Goal: Information Seeking & Learning: Learn about a topic

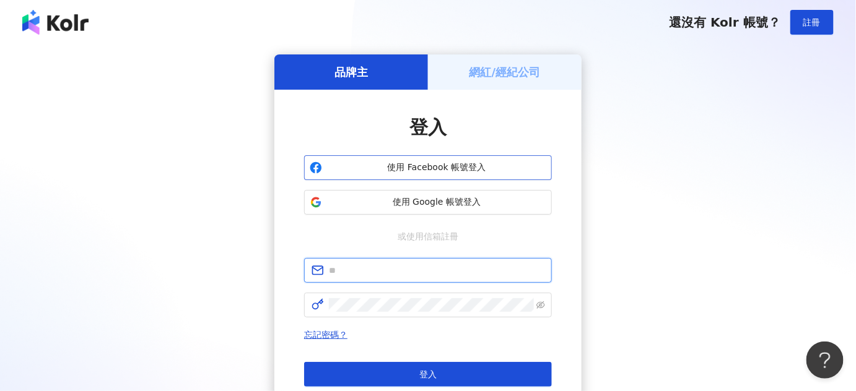
type input "**********"
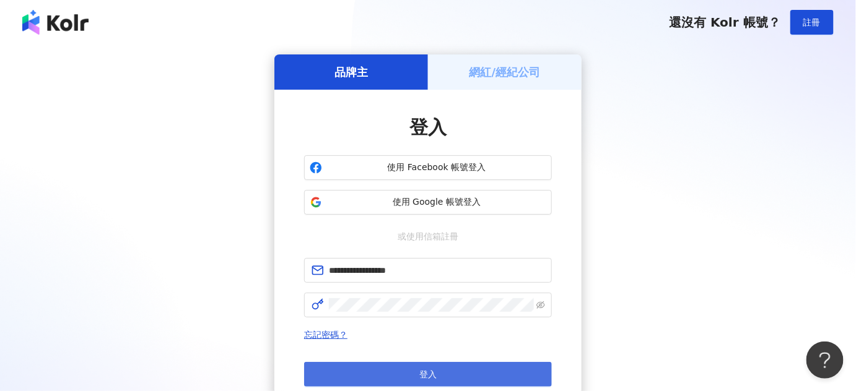
click at [418, 379] on button "登入" at bounding box center [428, 374] width 248 height 25
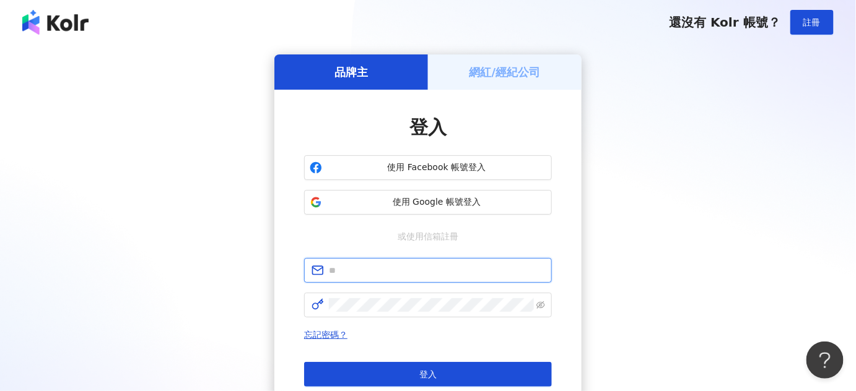
type input "**********"
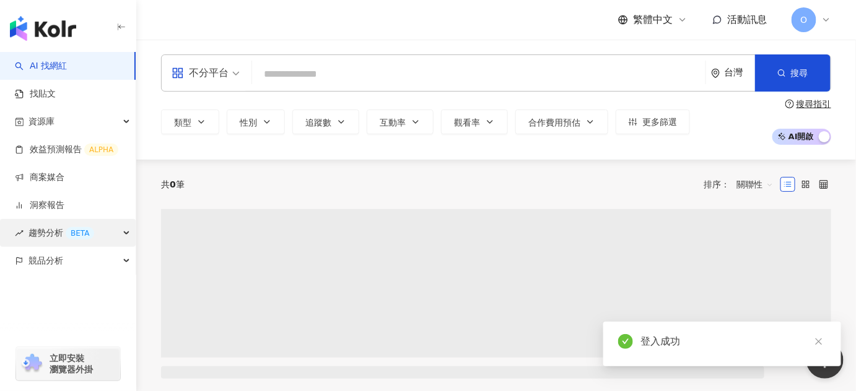
click at [117, 229] on div "趨勢分析 BETA" at bounding box center [68, 233] width 136 height 28
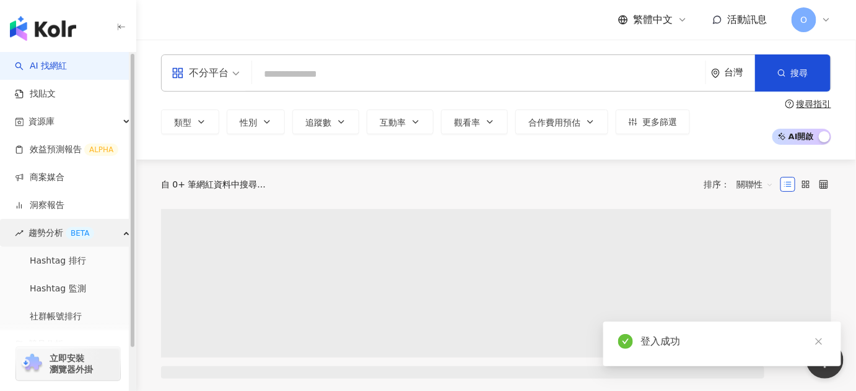
click at [117, 229] on div "趨勢分析 BETA" at bounding box center [68, 233] width 136 height 28
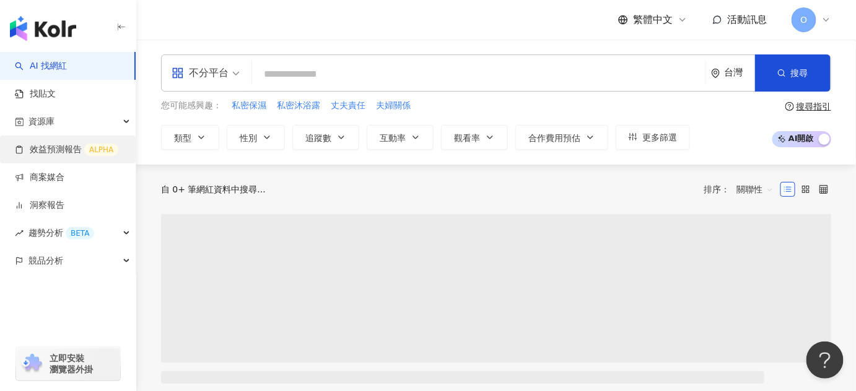
click at [72, 147] on link "效益預測報告 ALPHA" at bounding box center [66, 150] width 103 height 12
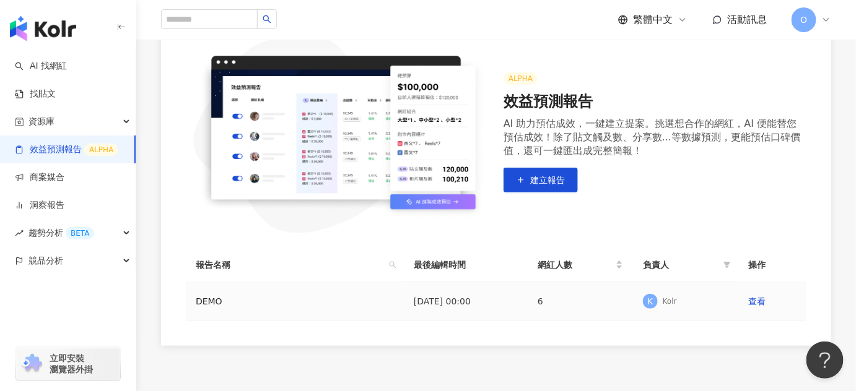
scroll to position [250, 0]
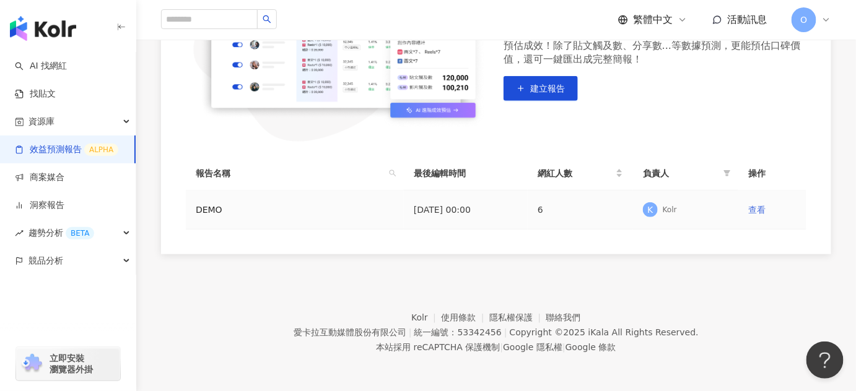
click at [756, 211] on link "查看" at bounding box center [756, 210] width 17 height 10
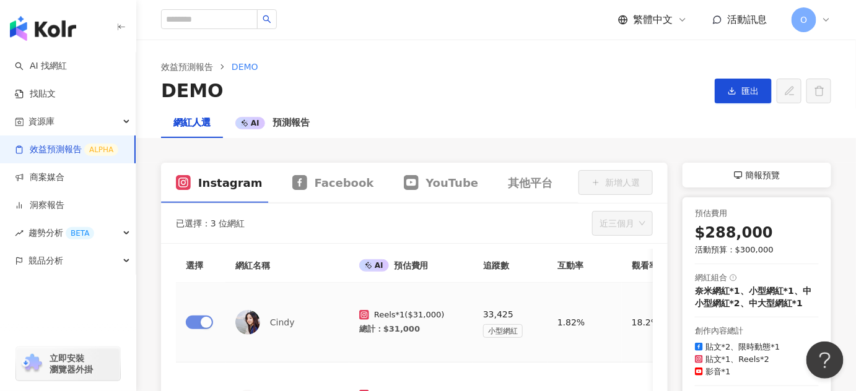
scroll to position [168, 0]
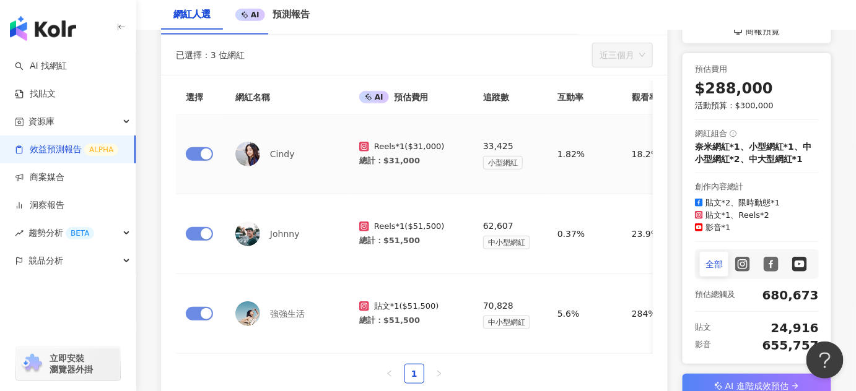
click at [279, 162] on div "Cindy" at bounding box center [287, 154] width 104 height 25
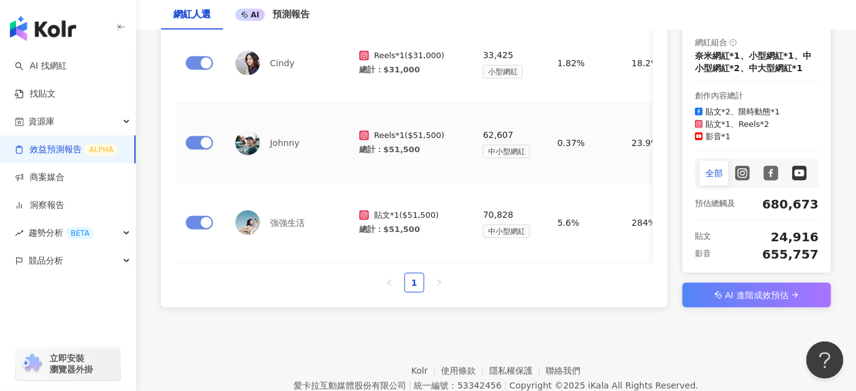
scroll to position [320, 0]
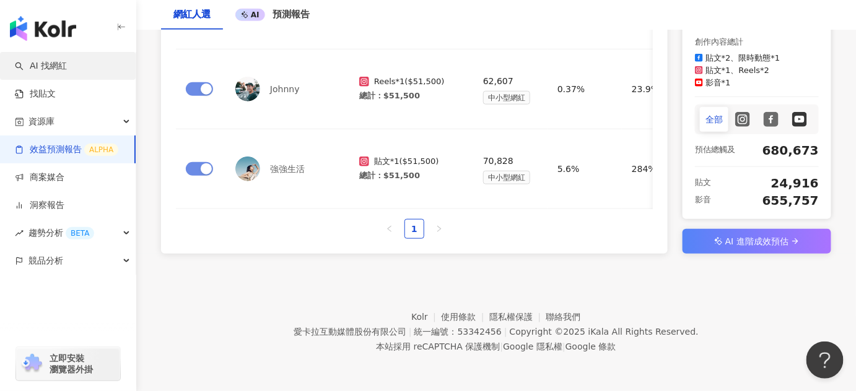
click at [56, 69] on link "AI 找網紅" at bounding box center [41, 66] width 52 height 12
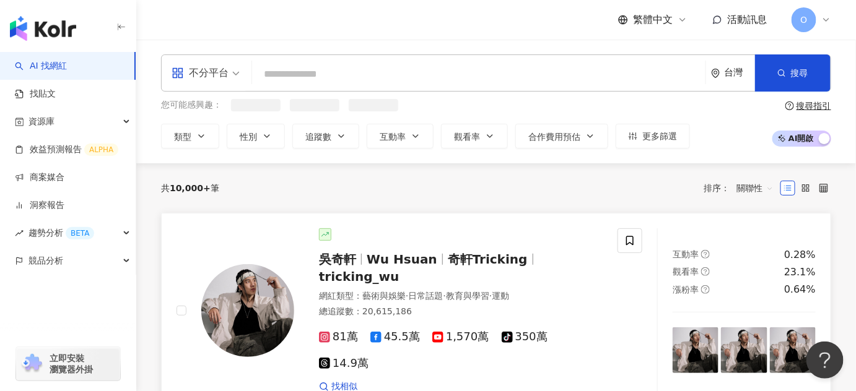
click at [365, 261] on span "吳奇軒" at bounding box center [343, 259] width 48 height 15
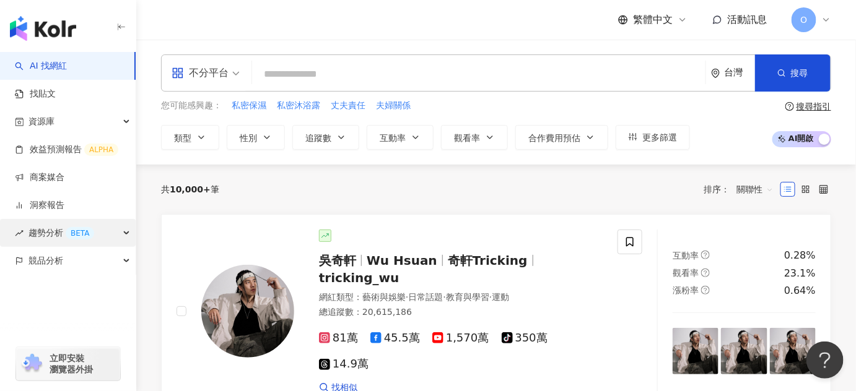
click at [72, 240] on span "趨勢分析 BETA" at bounding box center [61, 233] width 66 height 28
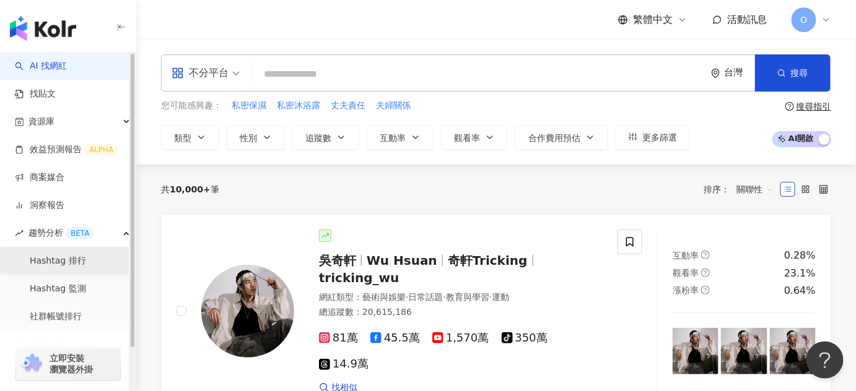
click at [76, 259] on link "Hashtag 排行" at bounding box center [58, 261] width 56 height 12
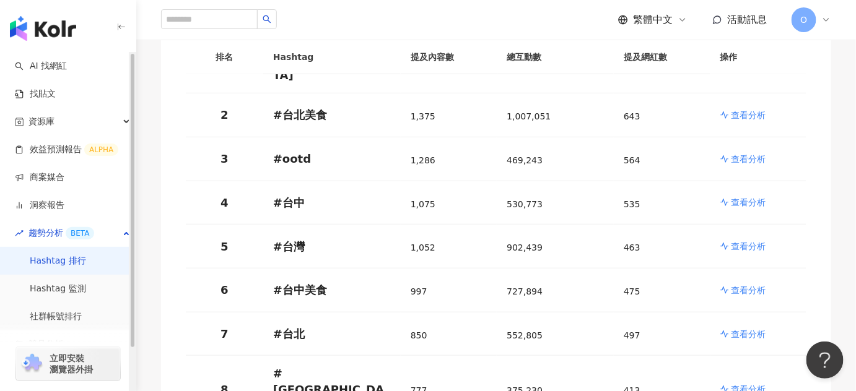
scroll to position [281, 0]
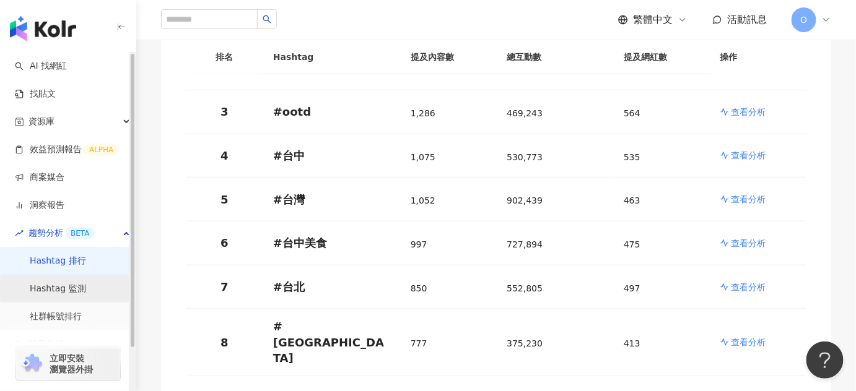
click at [79, 289] on link "Hashtag 監測" at bounding box center [58, 289] width 56 height 12
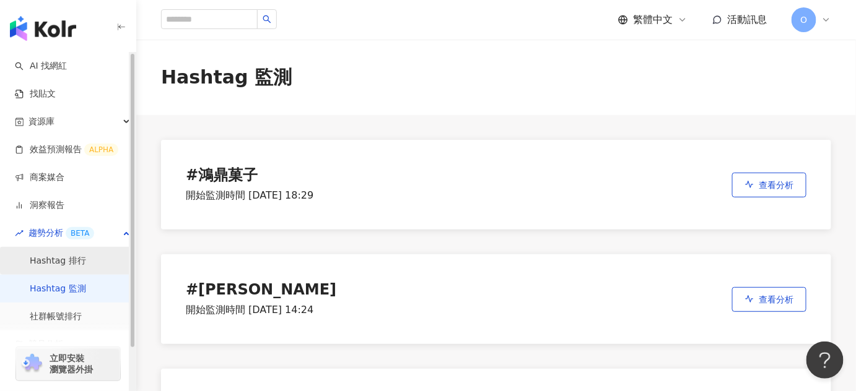
click at [77, 267] on link "Hashtag 排行" at bounding box center [58, 261] width 56 height 12
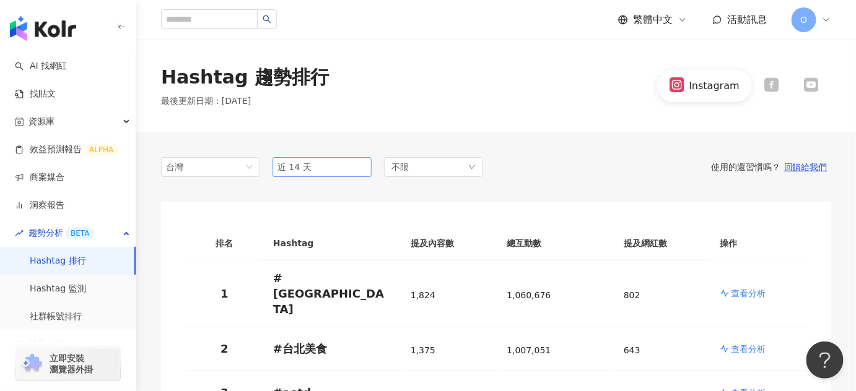
click at [328, 161] on span "近 14 天" at bounding box center [322, 167] width 89 height 19
click at [311, 218] on span "近一個月" at bounding box center [299, 214] width 35 height 10
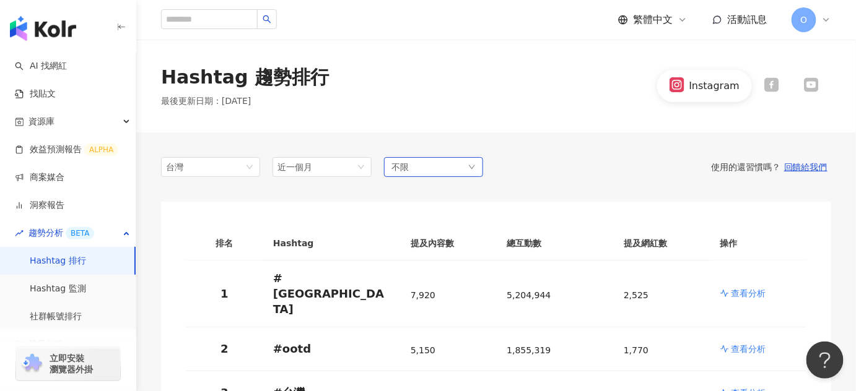
click at [426, 172] on div "不限" at bounding box center [433, 167] width 99 height 20
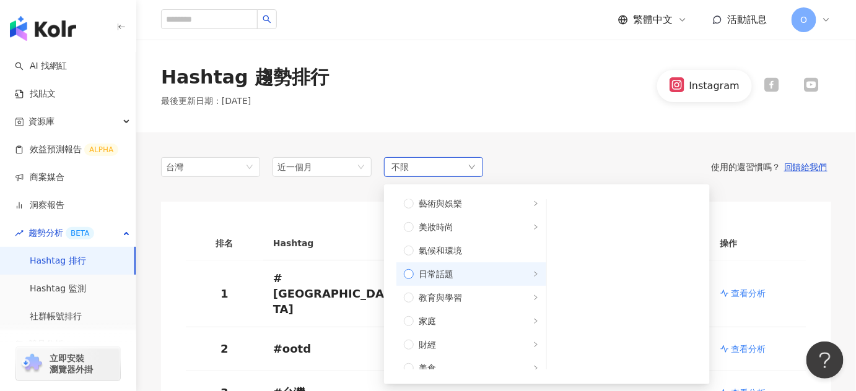
scroll to position [56, 0]
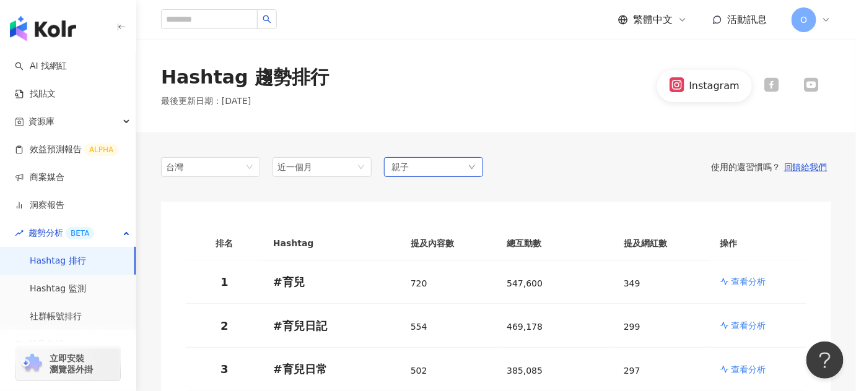
click at [444, 165] on div "親子" at bounding box center [433, 167] width 99 height 20
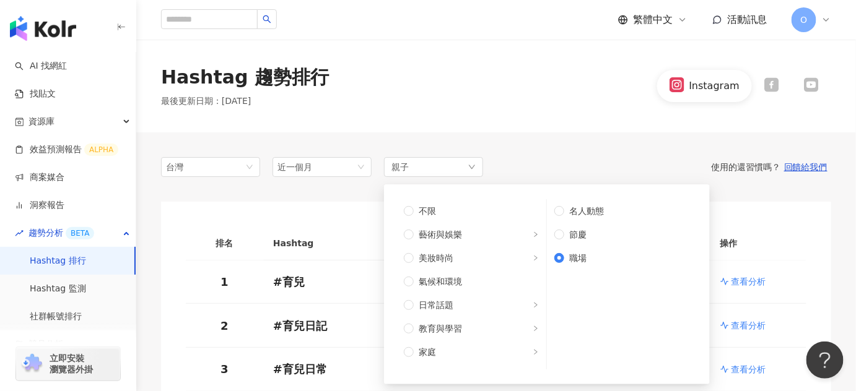
click at [553, 164] on div "使用的還習慣嗎？ 回饋給我們" at bounding box center [657, 167] width 348 height 11
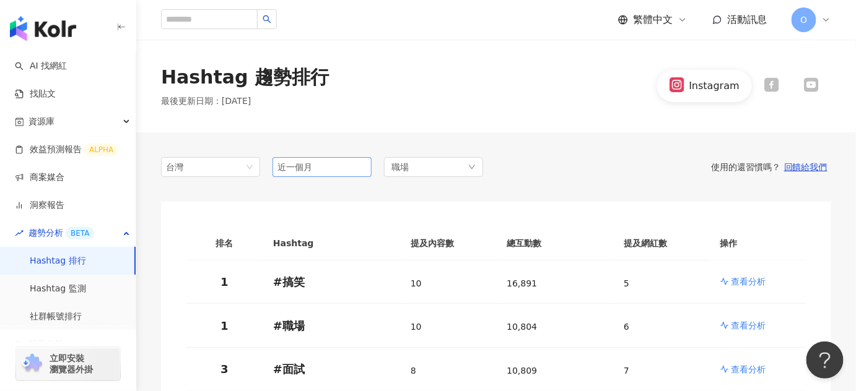
click at [322, 173] on span "近一個月" at bounding box center [322, 167] width 89 height 19
click at [315, 190] on div "近 14 天" at bounding box center [321, 193] width 79 height 14
click at [446, 173] on div "職場" at bounding box center [433, 167] width 99 height 20
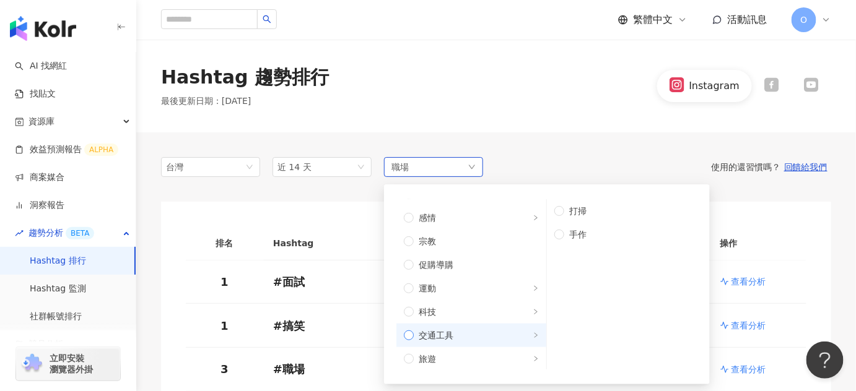
scroll to position [394, 0]
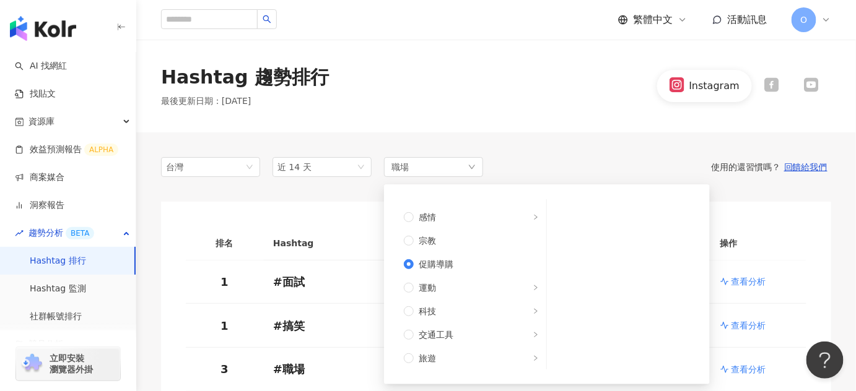
click at [550, 162] on div "使用的還習慣嗎？ 回饋給我們" at bounding box center [657, 167] width 348 height 11
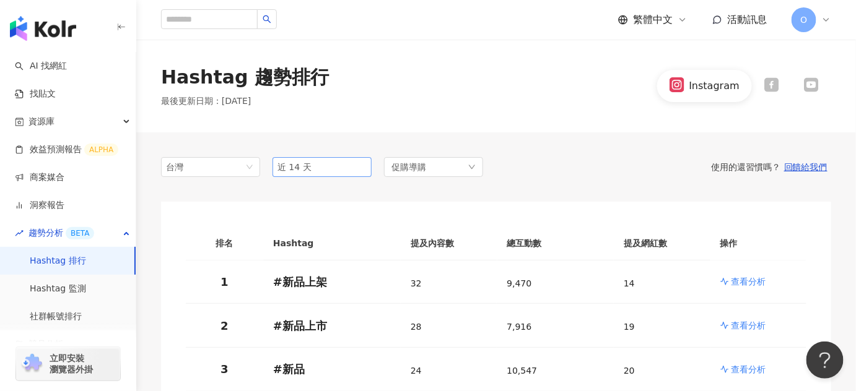
click at [292, 167] on span "近 14 天" at bounding box center [295, 167] width 34 height 10
click at [316, 216] on span "近一個月" at bounding box center [299, 214] width 35 height 10
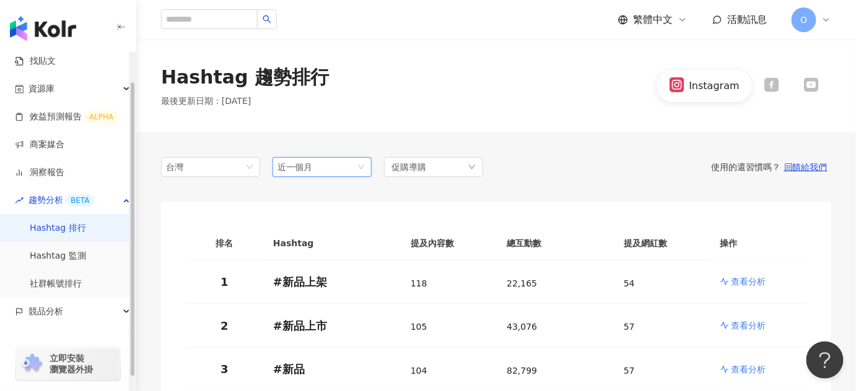
scroll to position [49, 0]
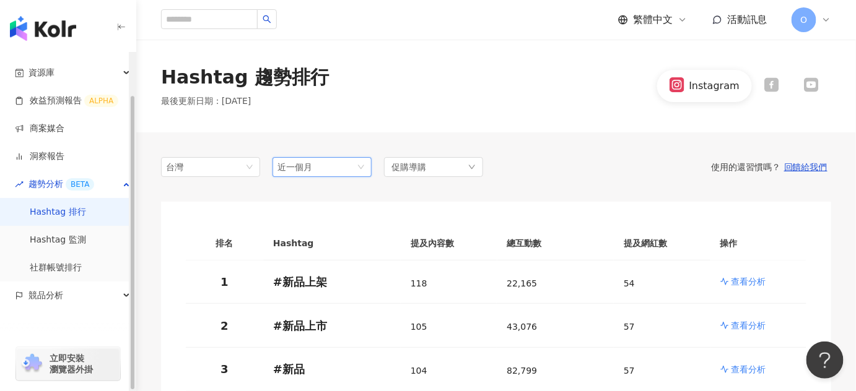
click at [700, 81] on div "Instagram" at bounding box center [714, 86] width 50 height 14
click at [68, 273] on link "社群帳號排行" at bounding box center [56, 268] width 52 height 12
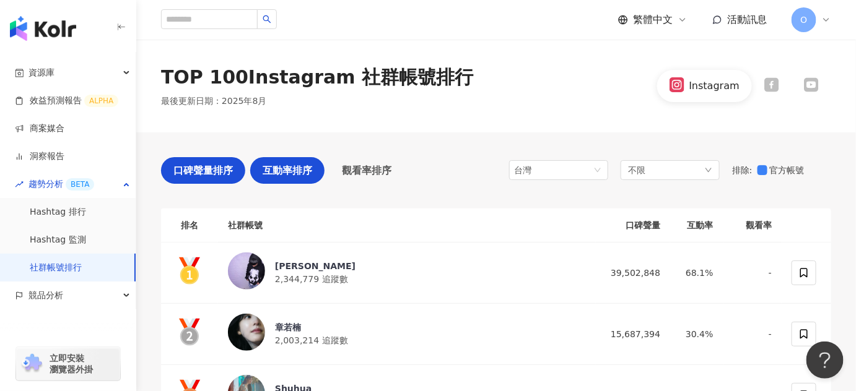
click at [284, 169] on span "互動率排序" at bounding box center [288, 170] width 50 height 15
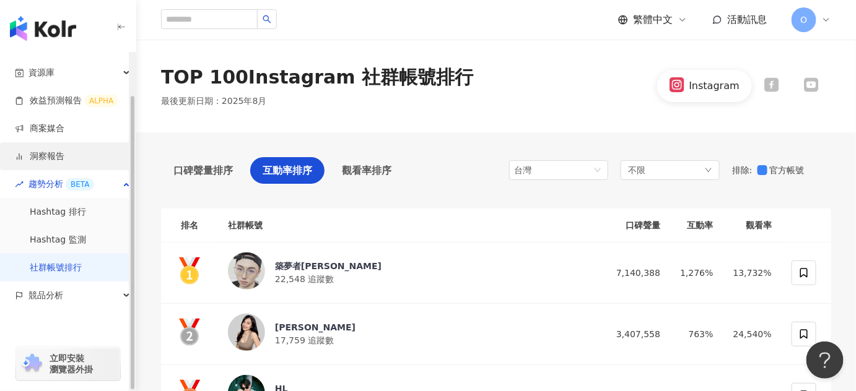
click at [56, 151] on link "洞察報告" at bounding box center [40, 157] width 50 height 12
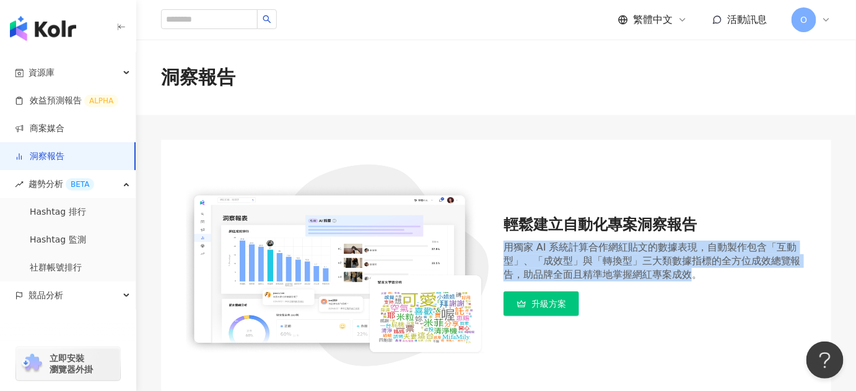
drag, startPoint x: 504, startPoint y: 244, endPoint x: 688, endPoint y: 279, distance: 187.2
click at [688, 279] on div "用獨家 AI 系統計算合作網紅貼文的數據表現，自動製作包含「互動型」、「成效型」與「轉換型」三大類數據指標的全方位成效總覽報告，助品牌全面且精準地掌握網紅專案…" at bounding box center [655, 261] width 303 height 41
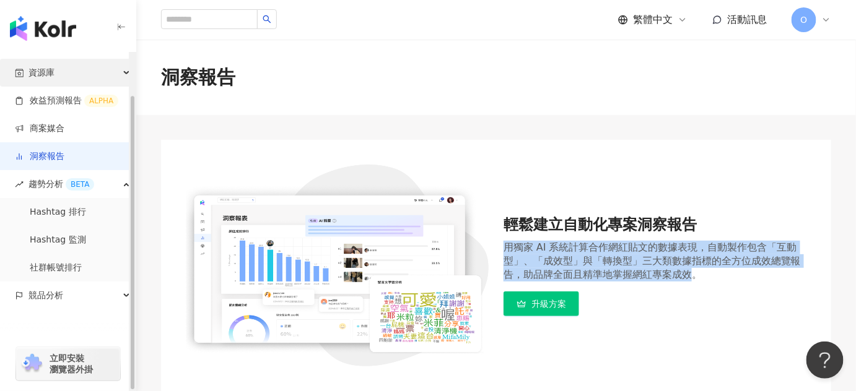
click at [61, 85] on div "資源庫" at bounding box center [68, 73] width 136 height 28
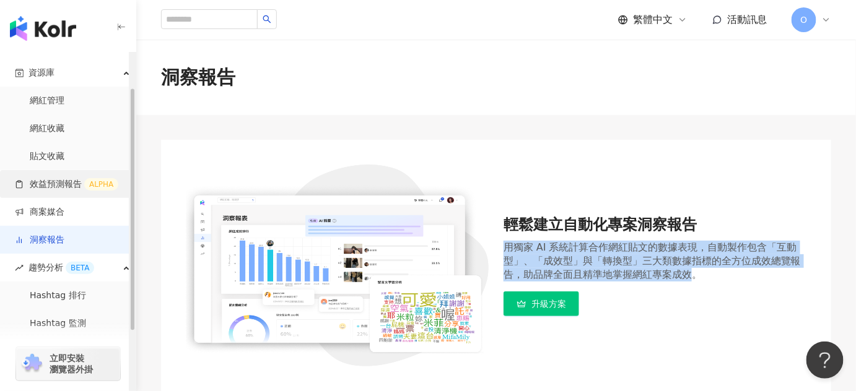
click at [66, 187] on link "效益預測報告 ALPHA" at bounding box center [66, 184] width 103 height 12
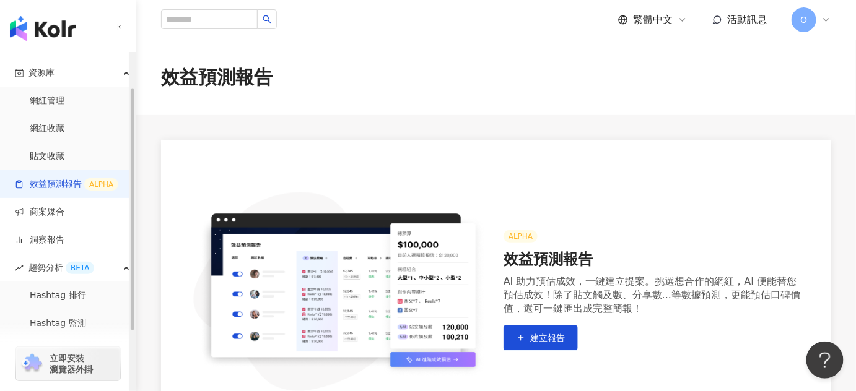
scroll to position [225, 0]
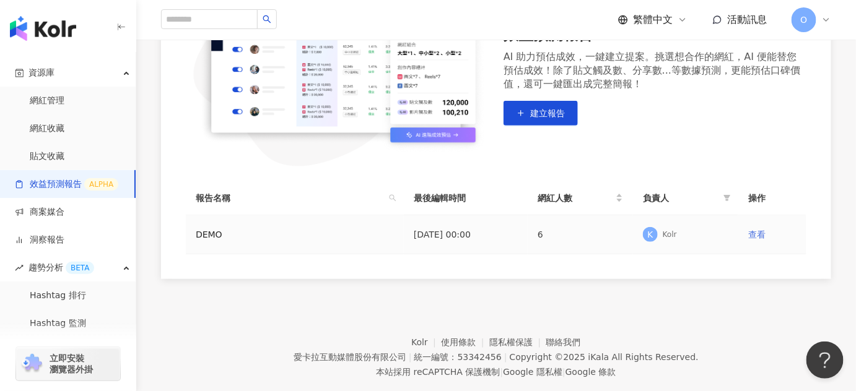
click at [756, 238] on link "查看" at bounding box center [756, 235] width 17 height 10
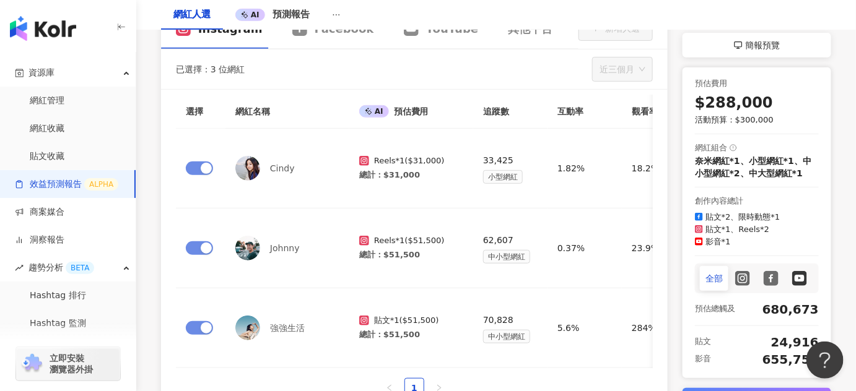
scroll to position [225, 0]
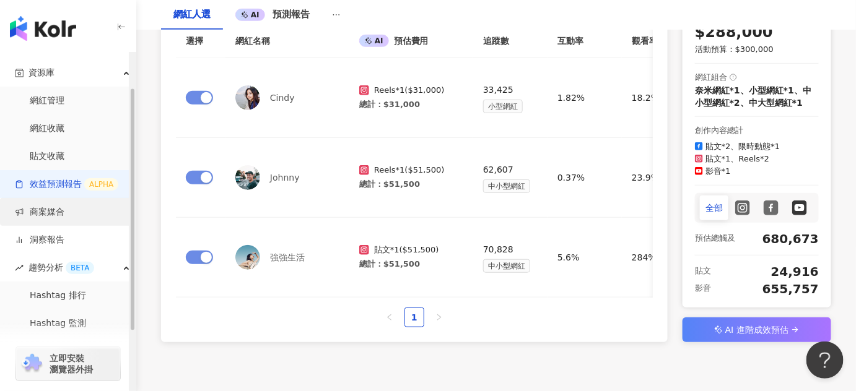
click at [53, 214] on link "商案媒合" at bounding box center [40, 212] width 50 height 12
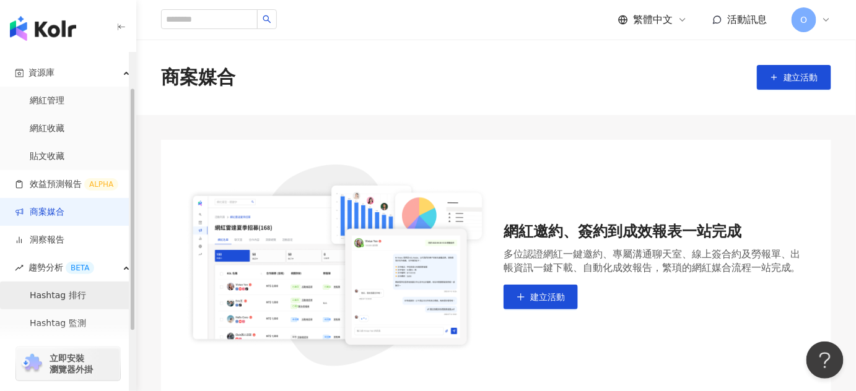
click at [64, 297] on link "Hashtag 排行" at bounding box center [58, 296] width 56 height 12
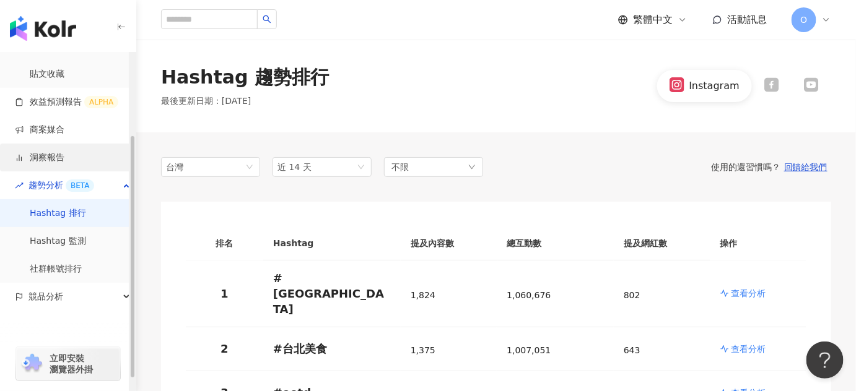
scroll to position [132, 0]
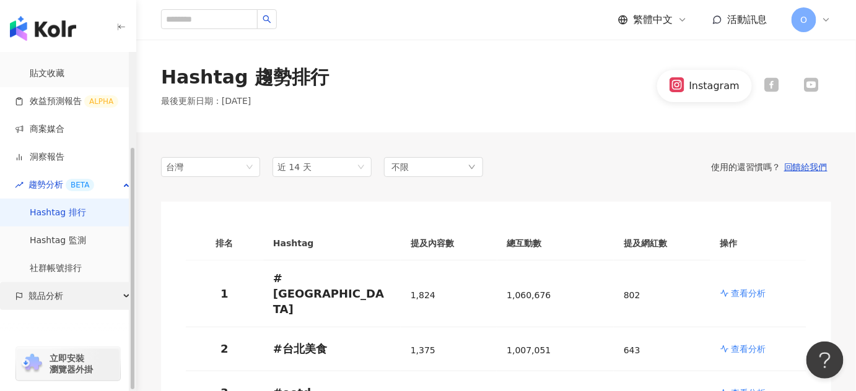
click at [63, 295] on div "競品分析" at bounding box center [68, 296] width 136 height 28
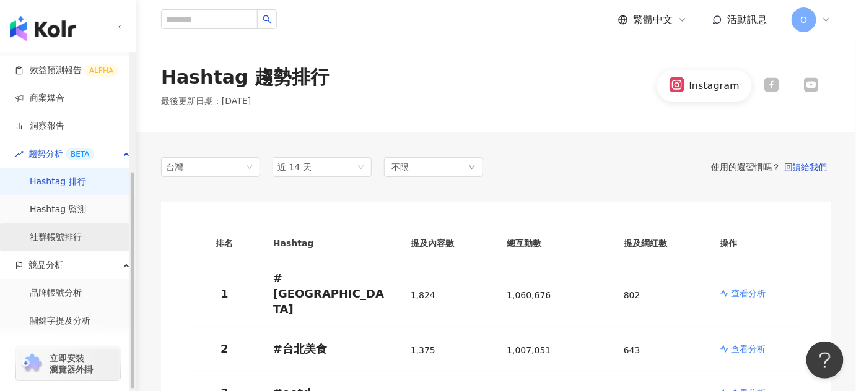
scroll to position [188, 0]
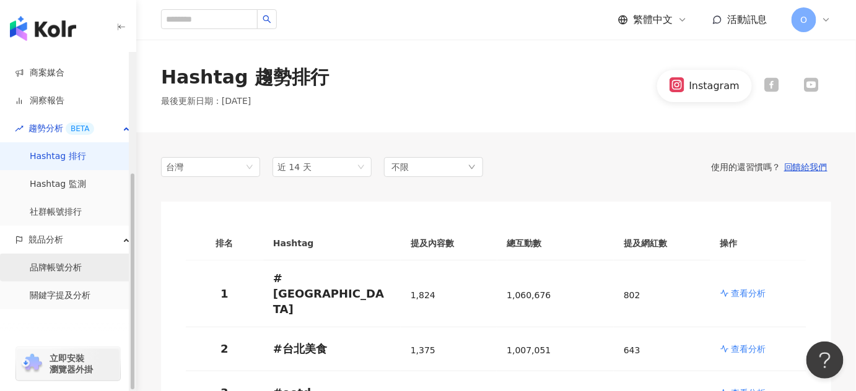
click at [76, 271] on link "品牌帳號分析" at bounding box center [56, 268] width 52 height 12
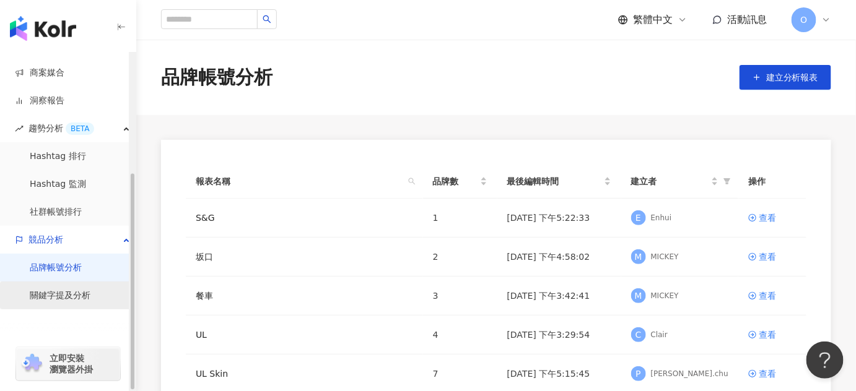
click at [59, 294] on link "關鍵字提及分析" at bounding box center [60, 296] width 61 height 12
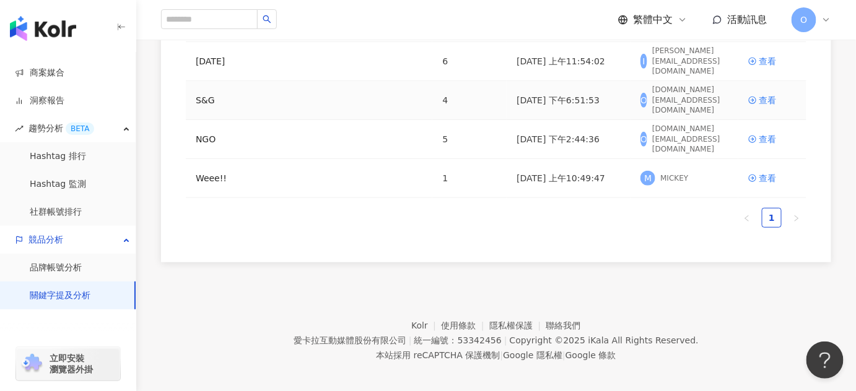
scroll to position [203, 0]
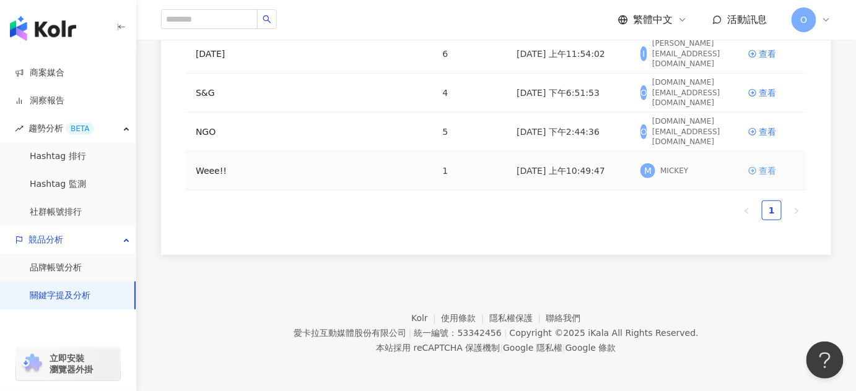
click at [772, 168] on div "查看" at bounding box center [767, 171] width 17 height 14
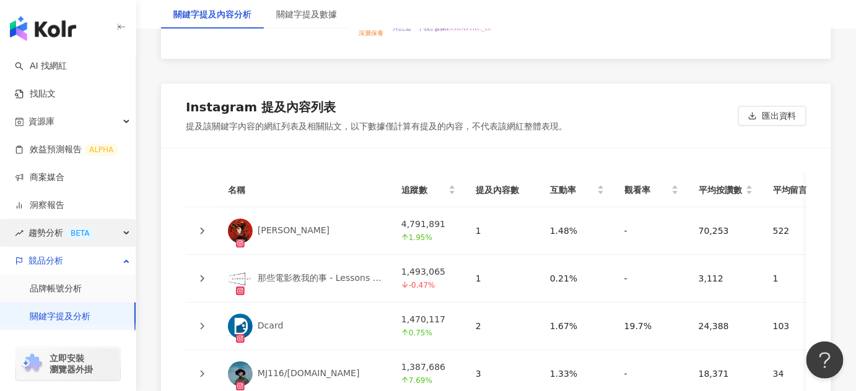
scroll to position [3074, 0]
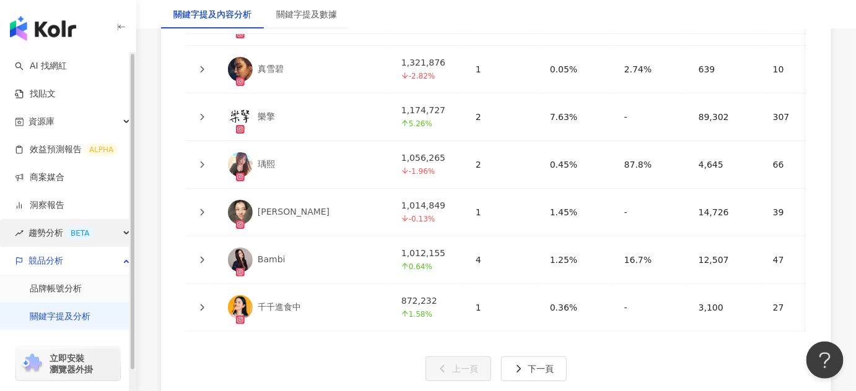
click at [61, 232] on span "趨勢分析 BETA" at bounding box center [61, 233] width 66 height 28
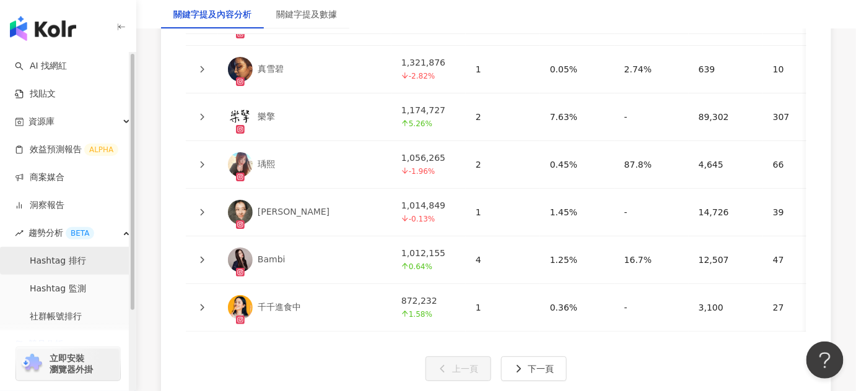
click at [69, 267] on link "Hashtag 排行" at bounding box center [58, 261] width 56 height 12
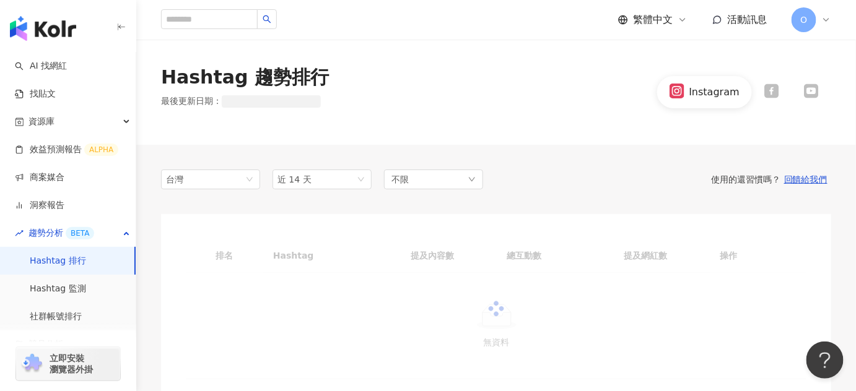
click at [466, 177] on div "台灣 近 14 天 不限 使用的還習慣嗎？ 回饋給我們 排名 Hashtag 提及內容數 總互動數 提及網紅數 操作 無資料" at bounding box center [496, 287] width 670 height 284
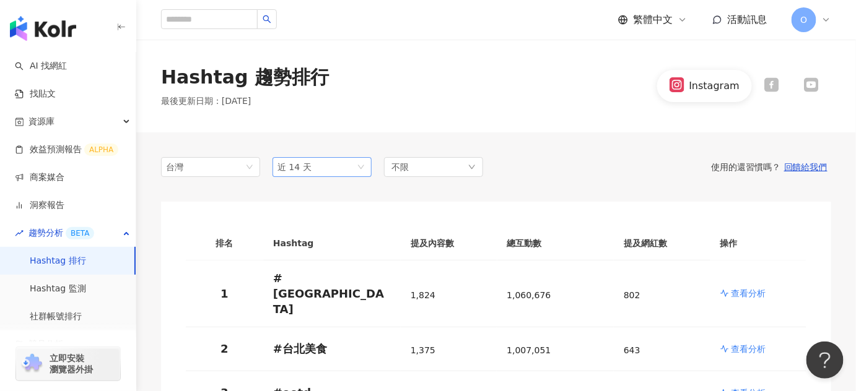
click at [360, 164] on span "近 14 天" at bounding box center [322, 167] width 89 height 19
click at [538, 169] on div "使用的還習慣嗎？ 回饋給我們" at bounding box center [657, 167] width 348 height 11
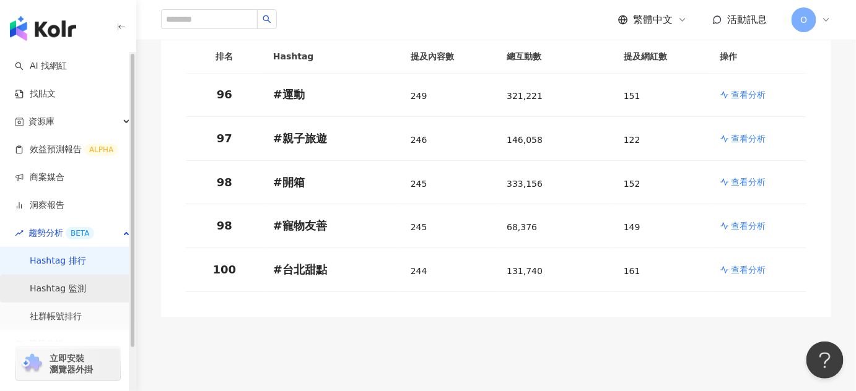
scroll to position [49, 0]
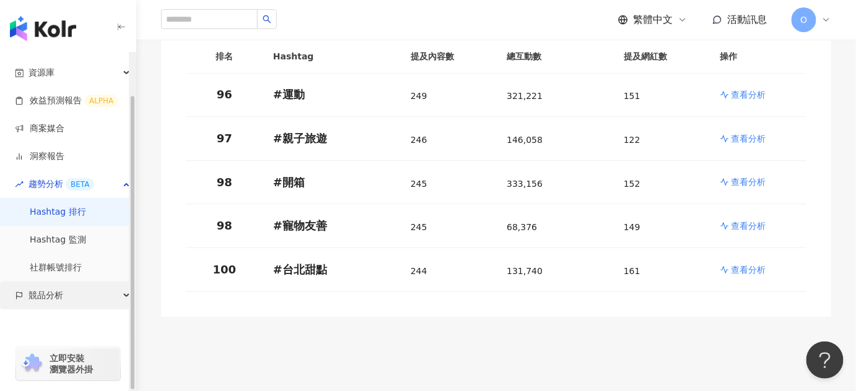
click at [74, 297] on div "競品分析" at bounding box center [68, 296] width 136 height 28
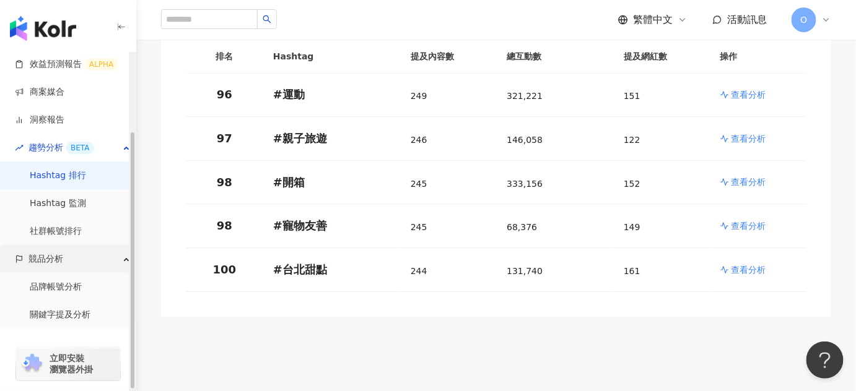
scroll to position [104, 0]
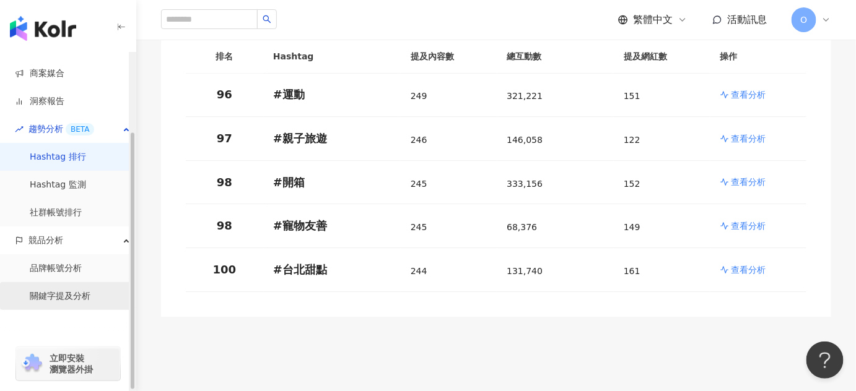
click at [68, 298] on link "關鍵字提及分析" at bounding box center [60, 297] width 61 height 12
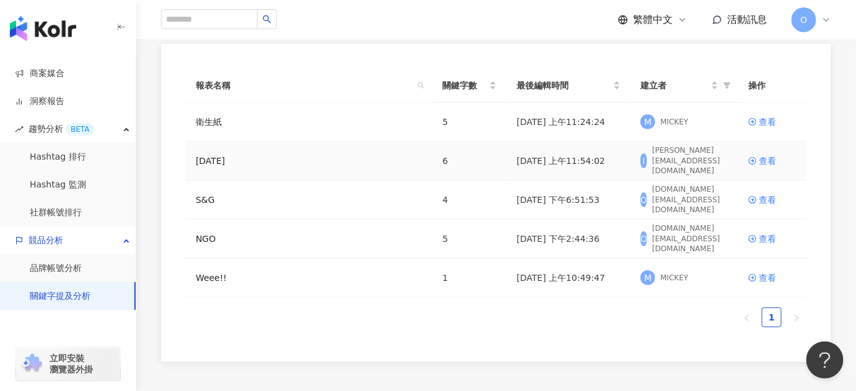
scroll to position [203, 0]
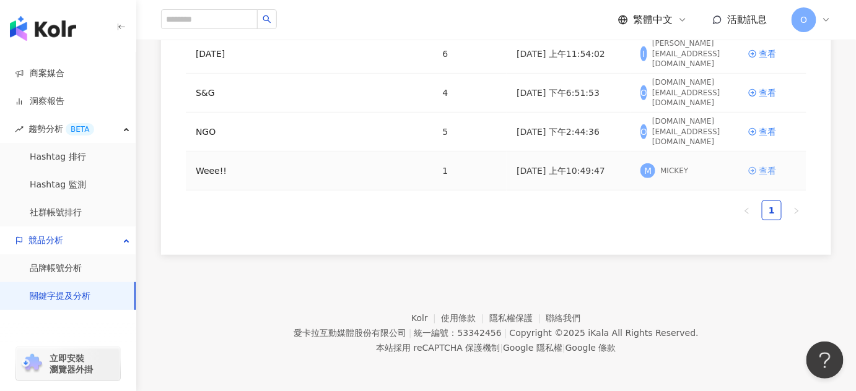
click at [763, 173] on div "查看" at bounding box center [767, 171] width 17 height 14
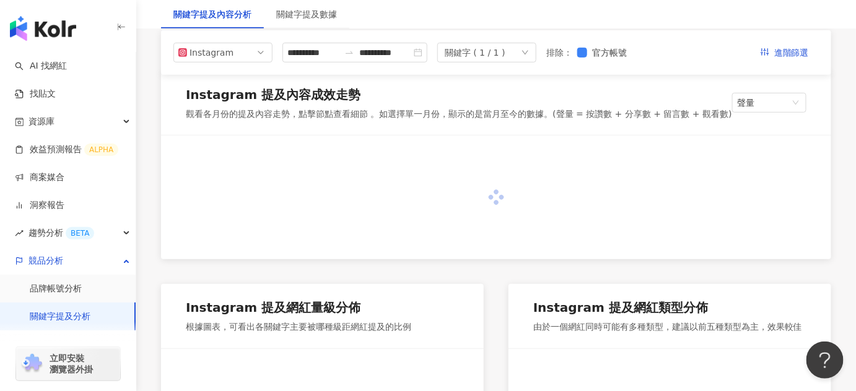
scroll to position [56, 0]
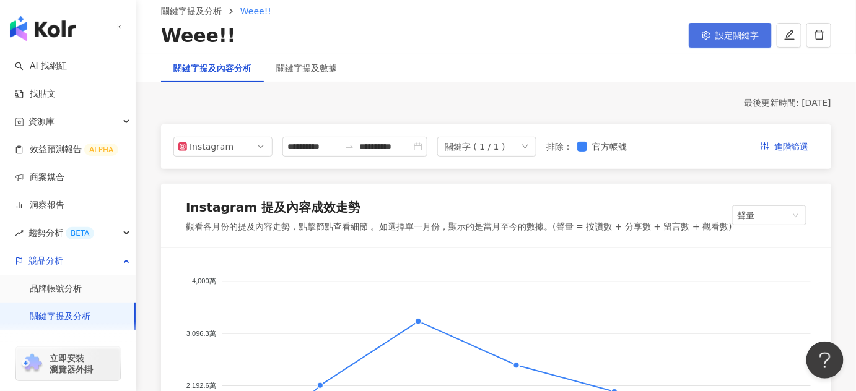
click at [743, 41] on button "設定關鍵字" at bounding box center [730, 35] width 83 height 25
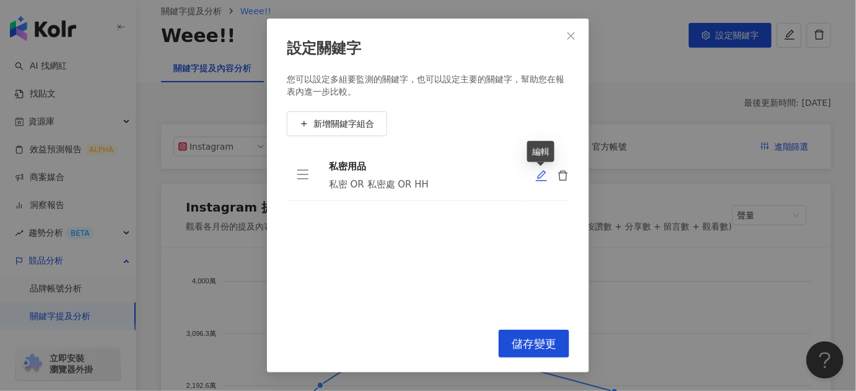
click at [545, 177] on icon "edit" at bounding box center [541, 176] width 12 height 12
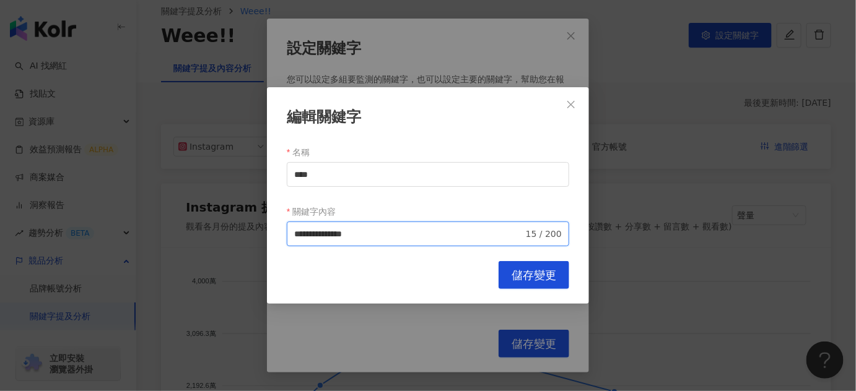
click at [308, 235] on input "**********" at bounding box center [408, 234] width 229 height 14
type input "**********"
click at [543, 274] on span "儲存變更" at bounding box center [534, 276] width 45 height 14
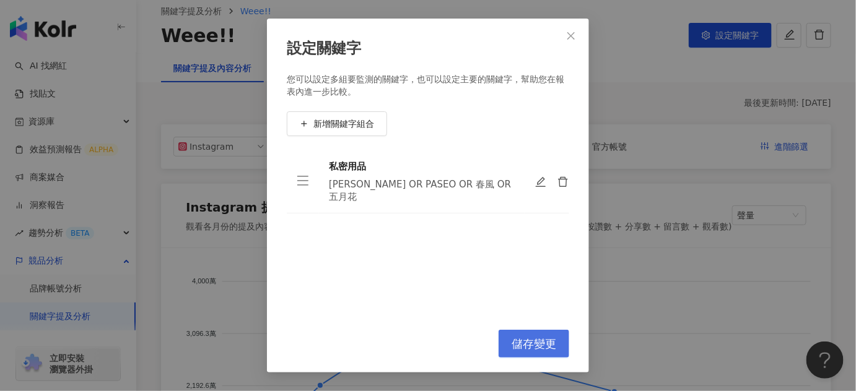
click at [538, 357] on button "儲存變更" at bounding box center [534, 344] width 71 height 28
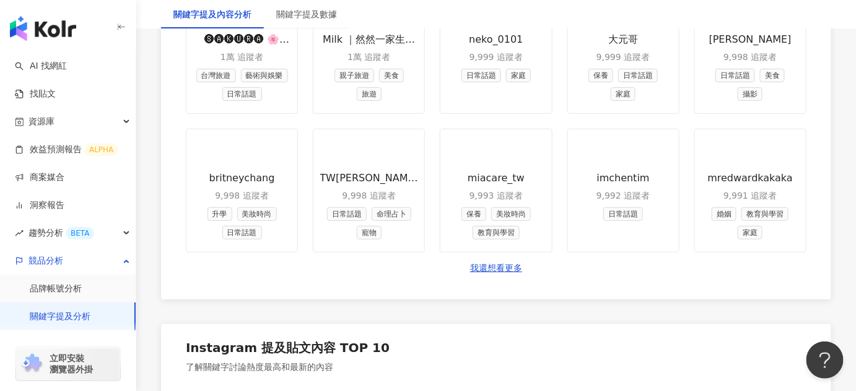
scroll to position [1716, 0]
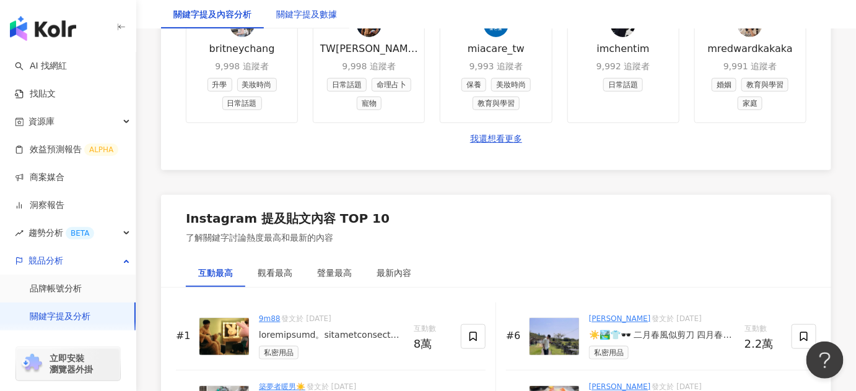
click at [305, 12] on div "關鍵字提及數據" at bounding box center [306, 14] width 61 height 14
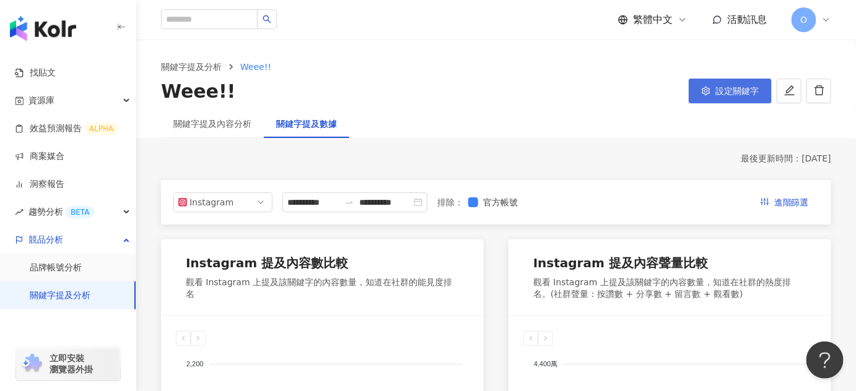
click at [750, 91] on span "設定關鍵字" at bounding box center [736, 91] width 43 height 10
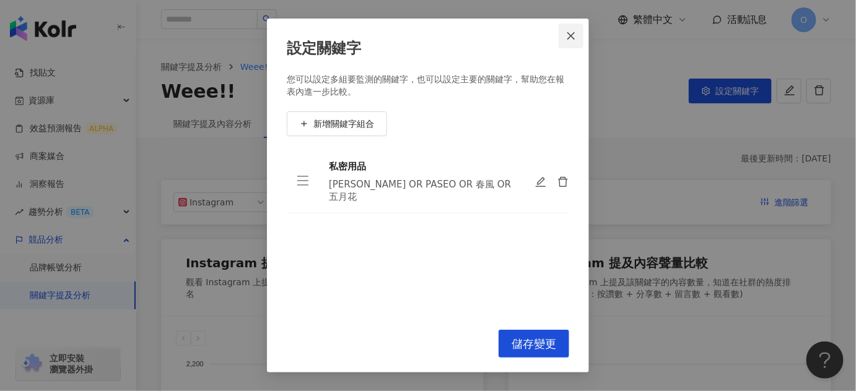
click at [576, 37] on span "Close" at bounding box center [571, 36] width 25 height 10
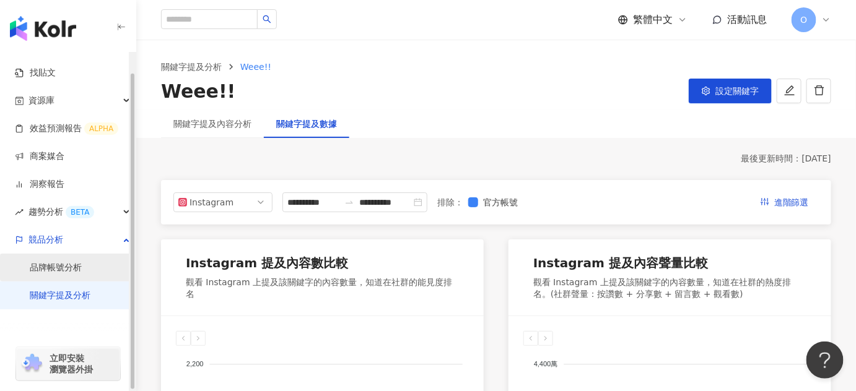
click at [82, 265] on link "品牌帳號分析" at bounding box center [56, 268] width 52 height 12
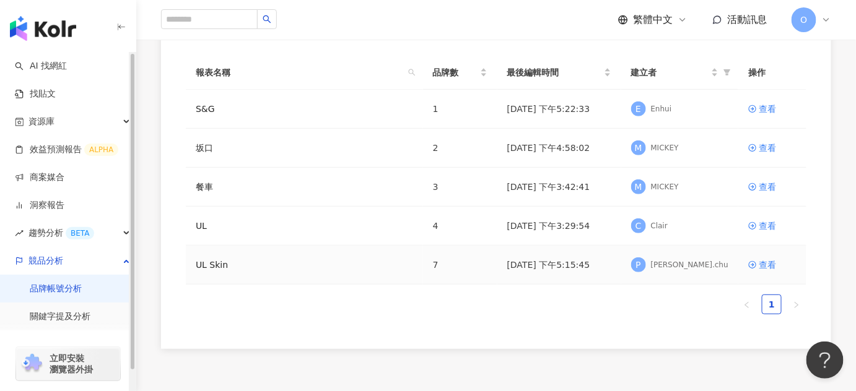
scroll to position [90, 0]
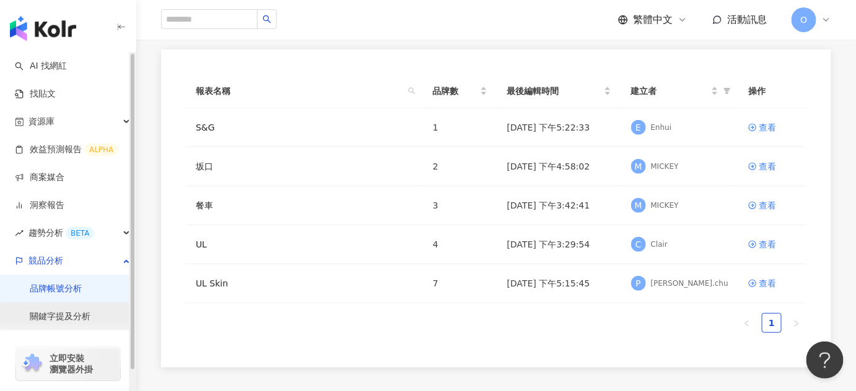
click at [63, 317] on link "關鍵字提及分析" at bounding box center [60, 317] width 61 height 12
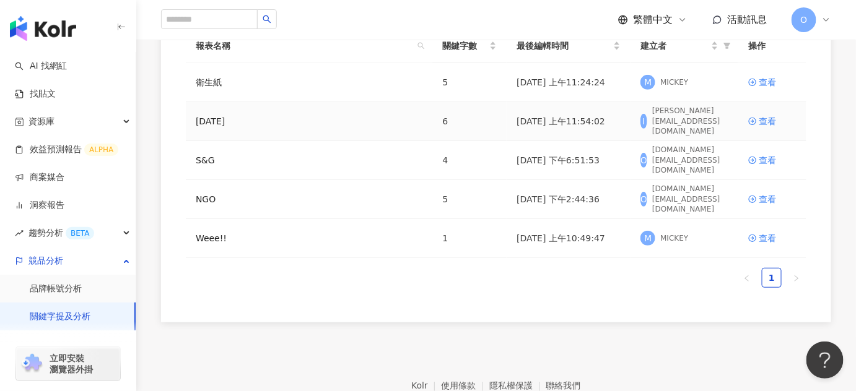
scroll to position [203, 0]
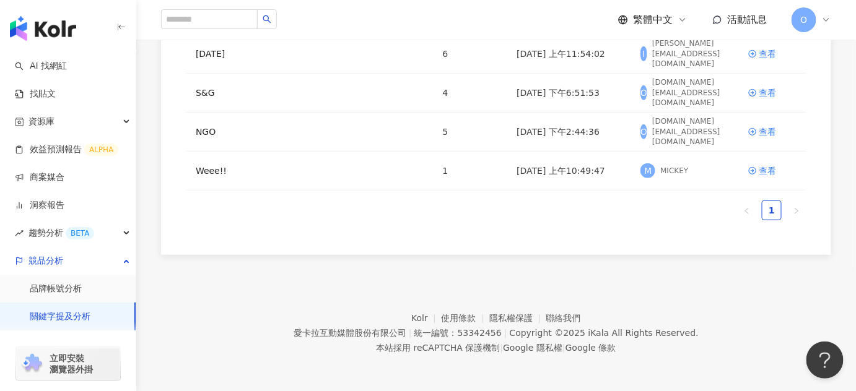
click at [426, 232] on div "報表名稱 關鍵字數 最後編輯時間 建立者 操作 衛生紙 5 2025/8/19 上午11:24:24 M MICKEY 查看 七夕 6 2025/8/8 上午…" at bounding box center [496, 96] width 670 height 318
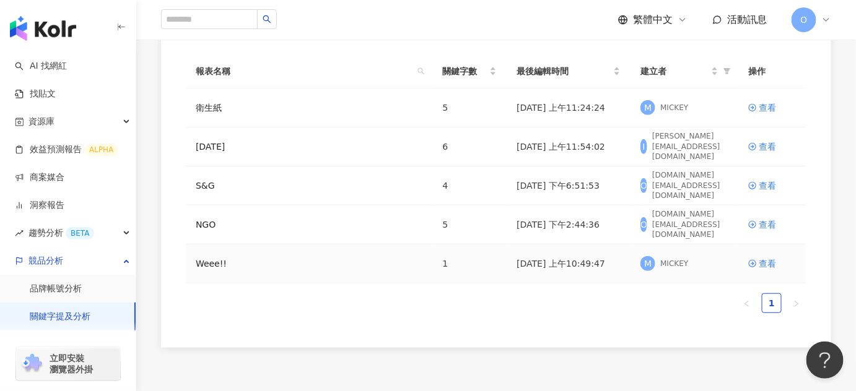
scroll to position [90, 0]
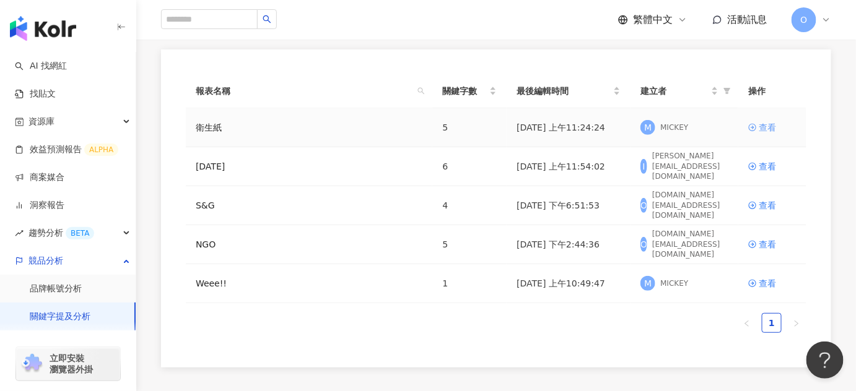
click at [773, 127] on div "查看" at bounding box center [767, 128] width 17 height 14
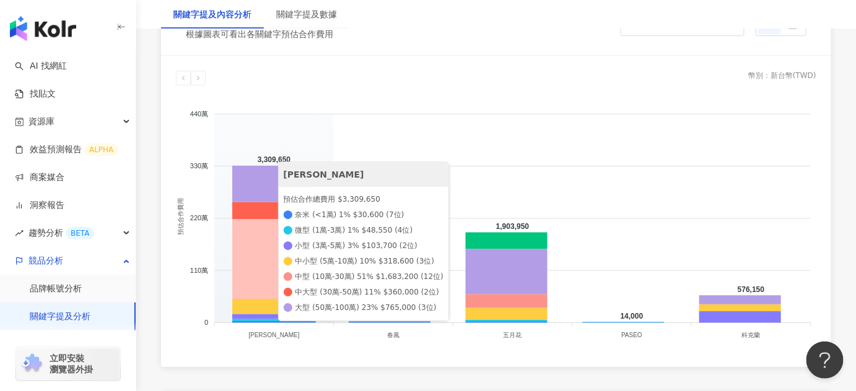
scroll to position [1331, 0]
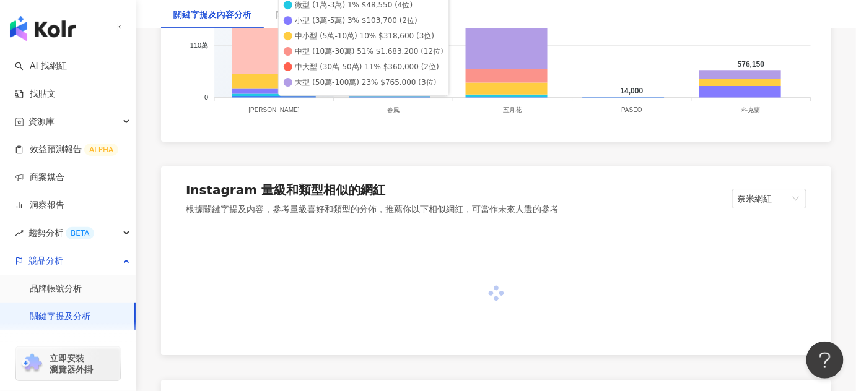
click at [294, 6] on div "關鍵字提及數據" at bounding box center [306, 14] width 85 height 28
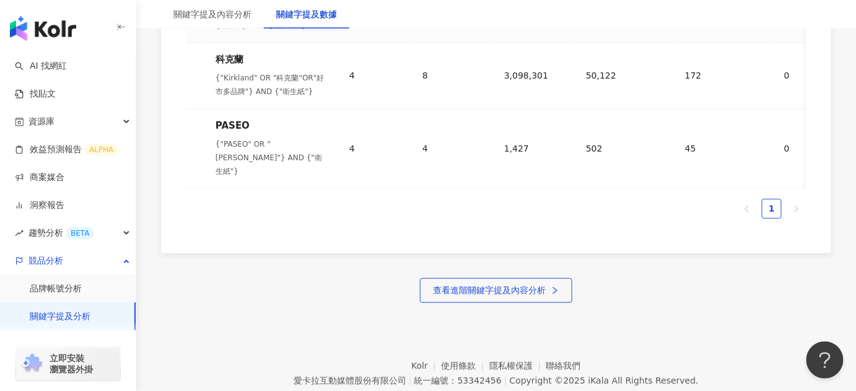
scroll to position [873, 0]
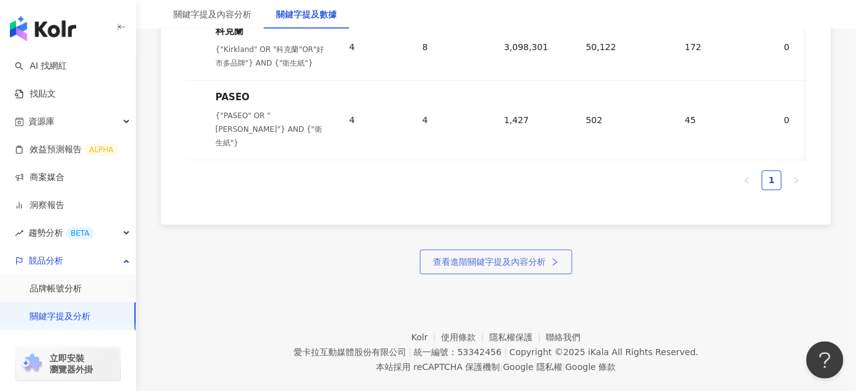
click at [479, 257] on span "查看進階關鍵字提及內容分析" at bounding box center [489, 262] width 113 height 10
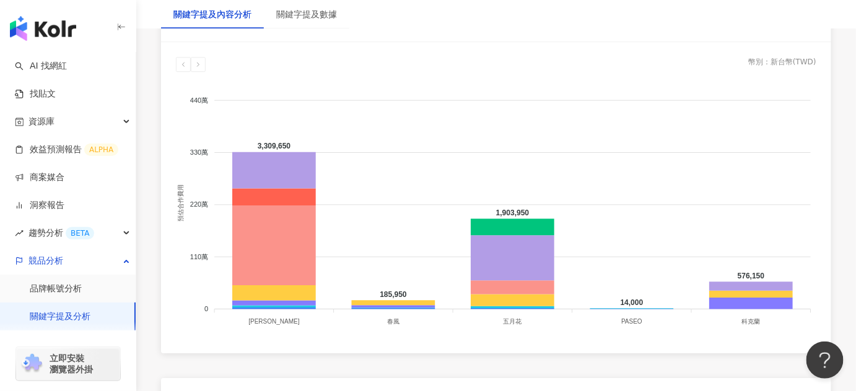
scroll to position [1126, 0]
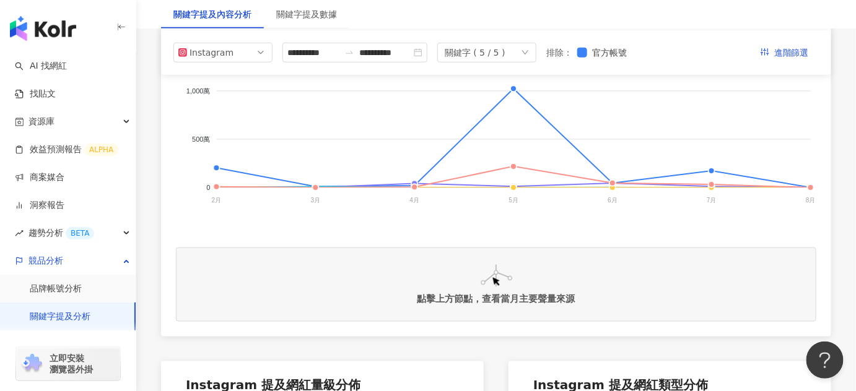
scroll to position [0, 0]
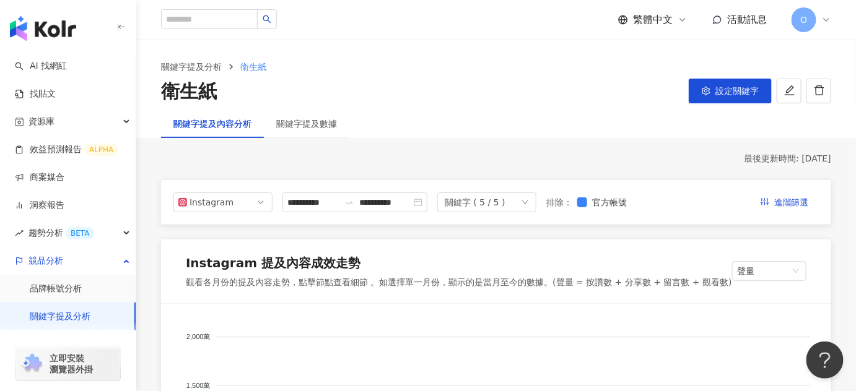
click at [674, 15] on div "繁體中文" at bounding box center [652, 20] width 69 height 14
click at [657, 79] on div "English" at bounding box center [660, 81] width 62 height 22
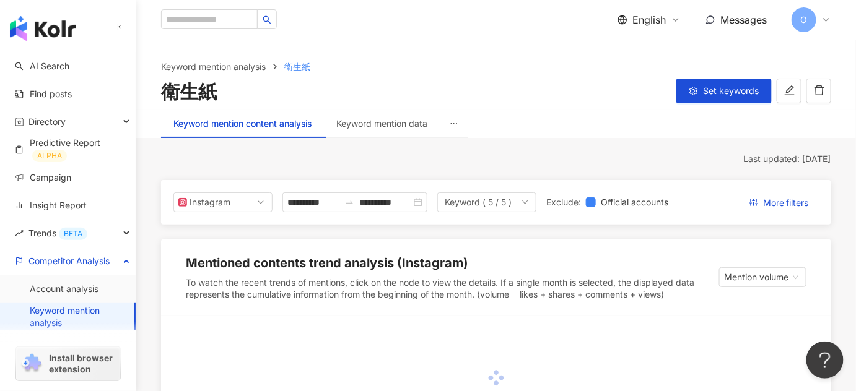
click at [659, 22] on span "English" at bounding box center [648, 20] width 33 height 14
click at [649, 20] on span "English" at bounding box center [648, 20] width 33 height 14
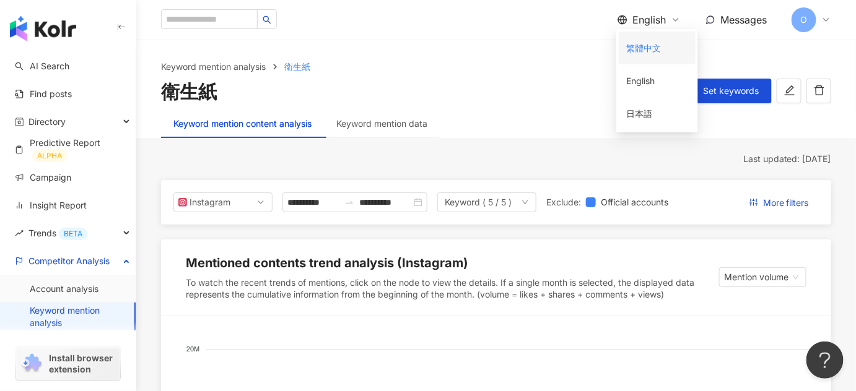
click at [654, 54] on div "繁體中文" at bounding box center [657, 48] width 62 height 22
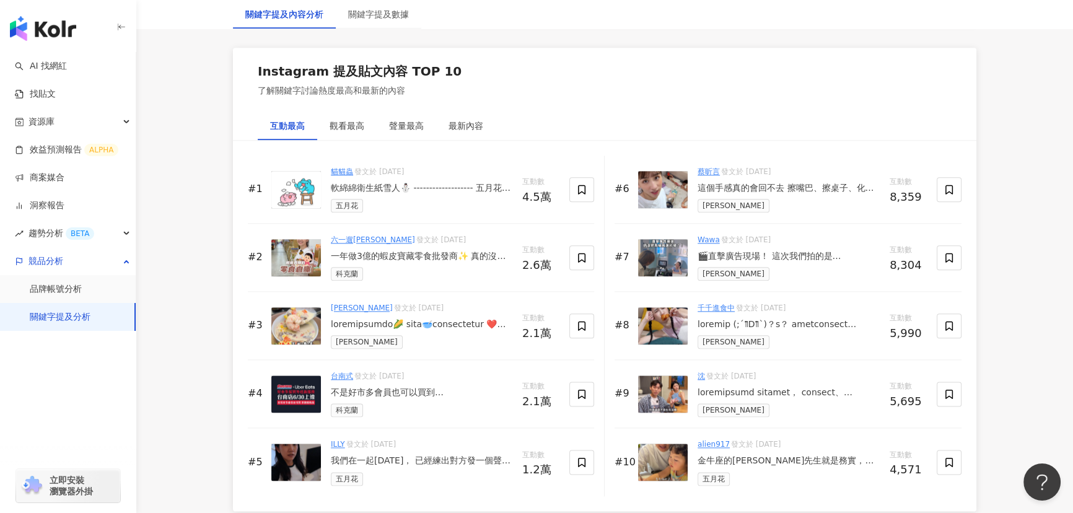
scroll to position [1914, 0]
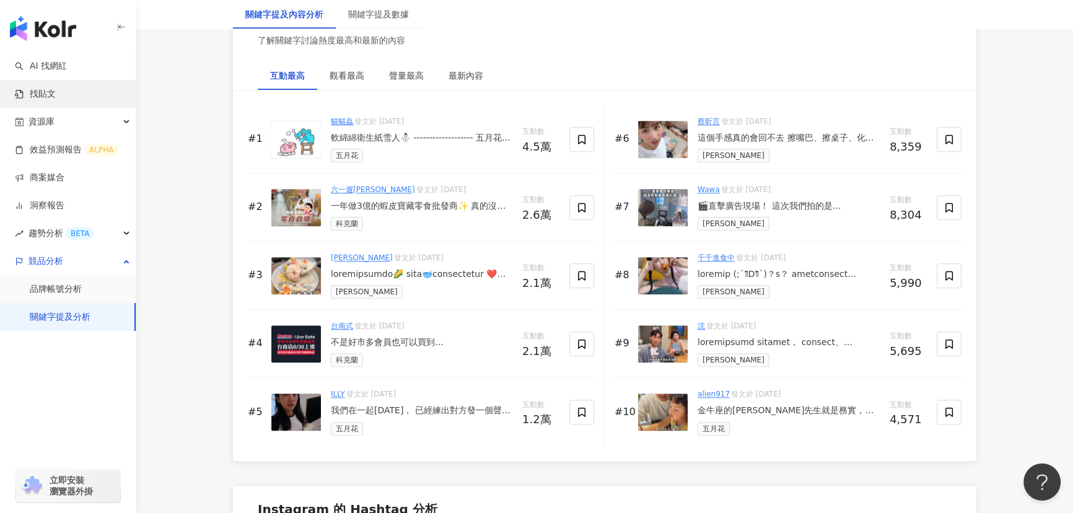
click at [56, 93] on link "找貼文" at bounding box center [35, 94] width 41 height 12
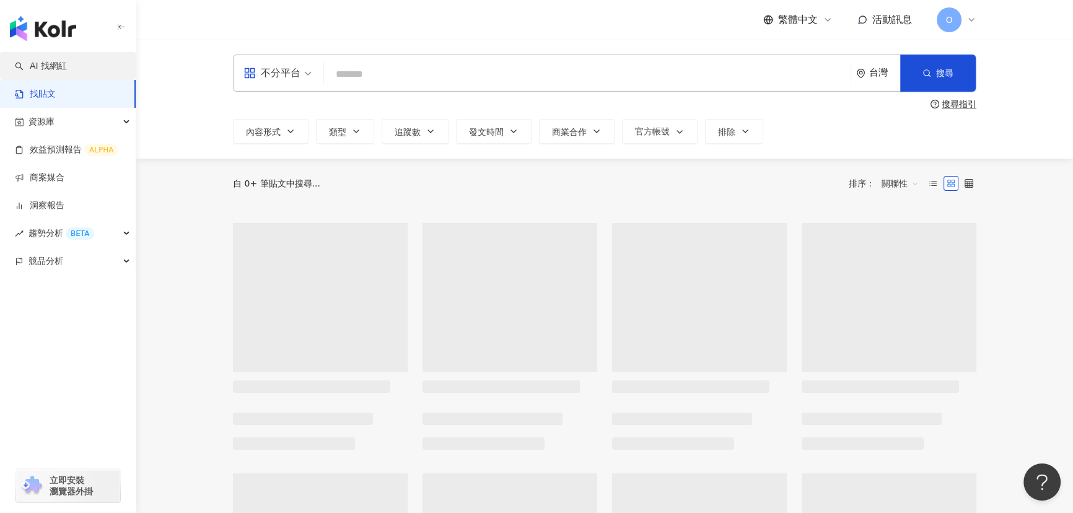
click at [59, 65] on link "AI 找網紅" at bounding box center [41, 66] width 52 height 12
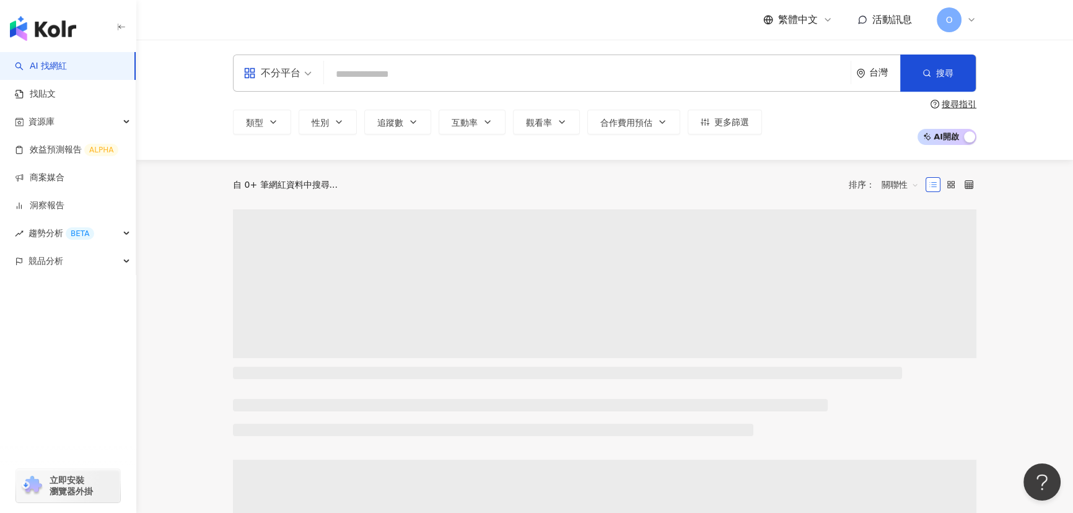
click at [368, 71] on input "search" at bounding box center [587, 75] width 517 height 24
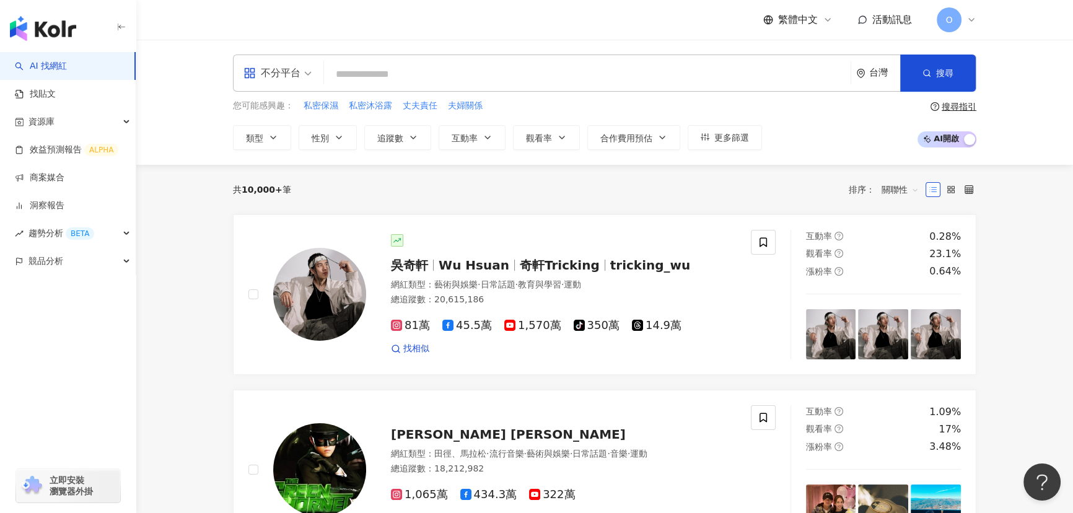
click at [393, 71] on input "search" at bounding box center [587, 75] width 517 height 24
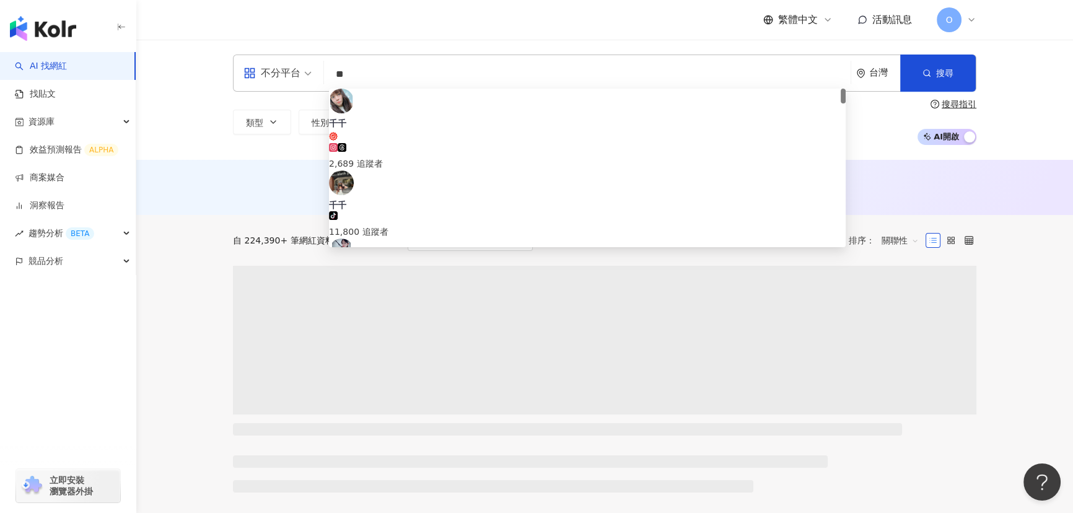
click at [366, 62] on div "不分平台 ** 台灣 搜尋 71845ac3-1b37-403d-9371-5de06ca47d72 千千 2,689 追蹤者 千千 tiktok-icon …" at bounding box center [604, 73] width 743 height 37
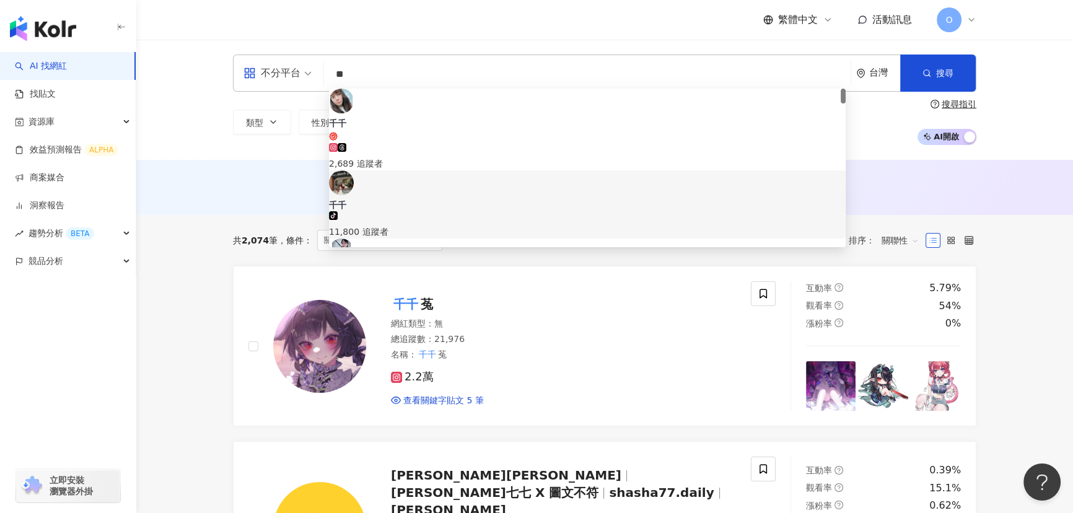
drag, startPoint x: 378, startPoint y: 75, endPoint x: 315, endPoint y: 69, distance: 63.5
click at [315, 69] on div "不分平台 ** 台灣 搜尋 71845ac3-1b37-403d-9371-5de06ca47d72 fc6a0963-f638-4649-b83b-1d48…" at bounding box center [604, 73] width 743 height 37
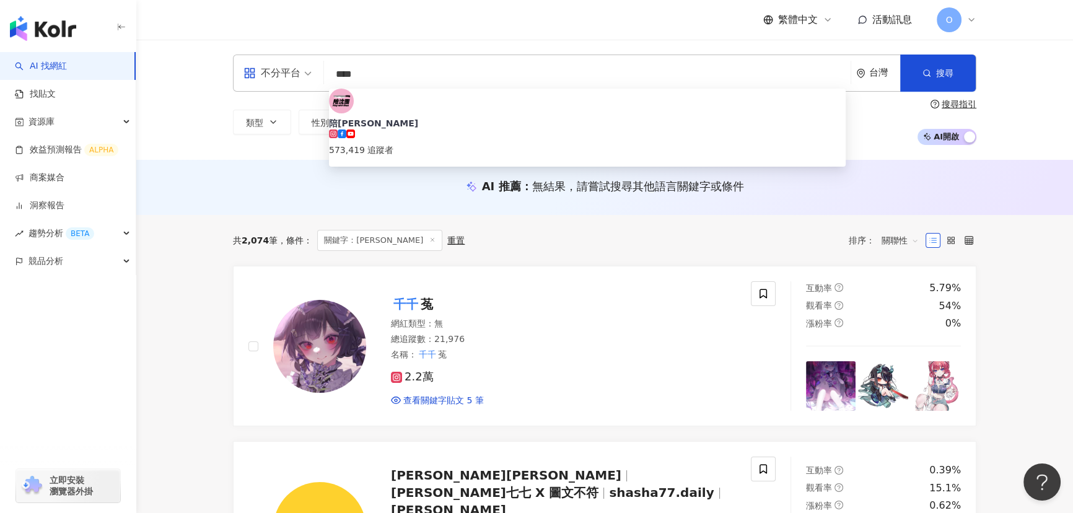
type input "***"
click at [421, 125] on div "陪沈團 573,419 追蹤者 找相似" at bounding box center [587, 129] width 517 height 81
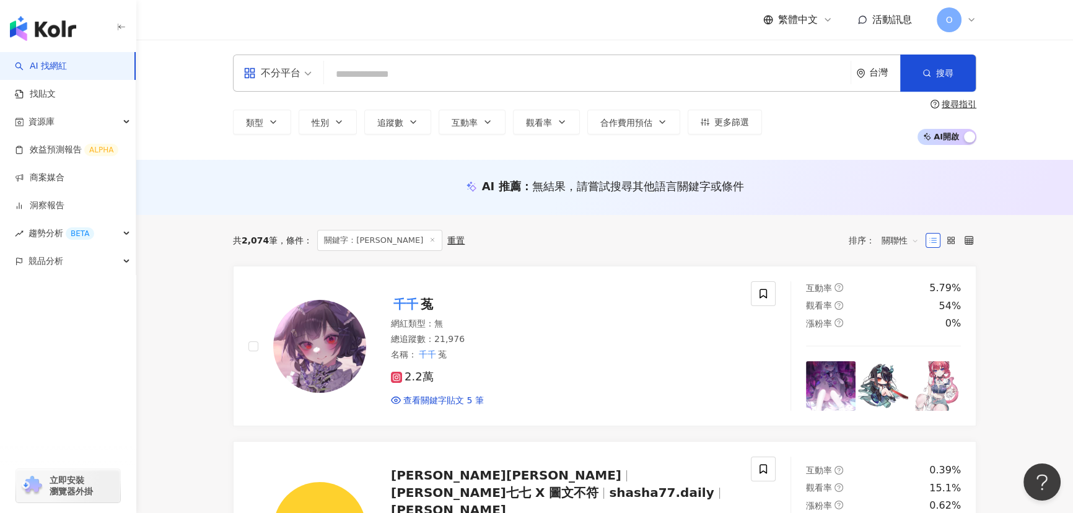
click at [53, 69] on link "AI 找網紅" at bounding box center [41, 66] width 52 height 12
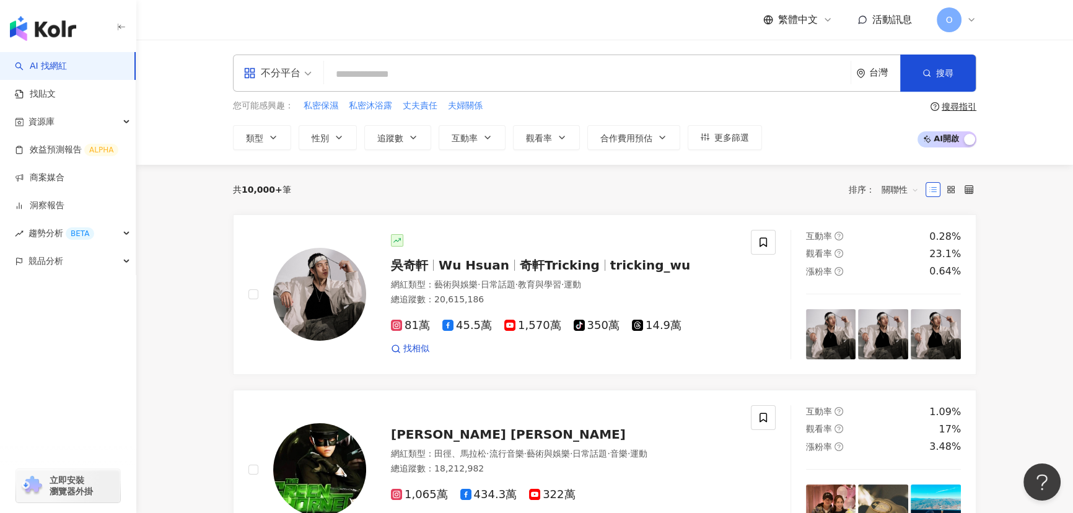
click at [796, 26] on span "繁體中文" at bounding box center [798, 20] width 40 height 14
click at [805, 79] on div "English" at bounding box center [804, 81] width 62 height 22
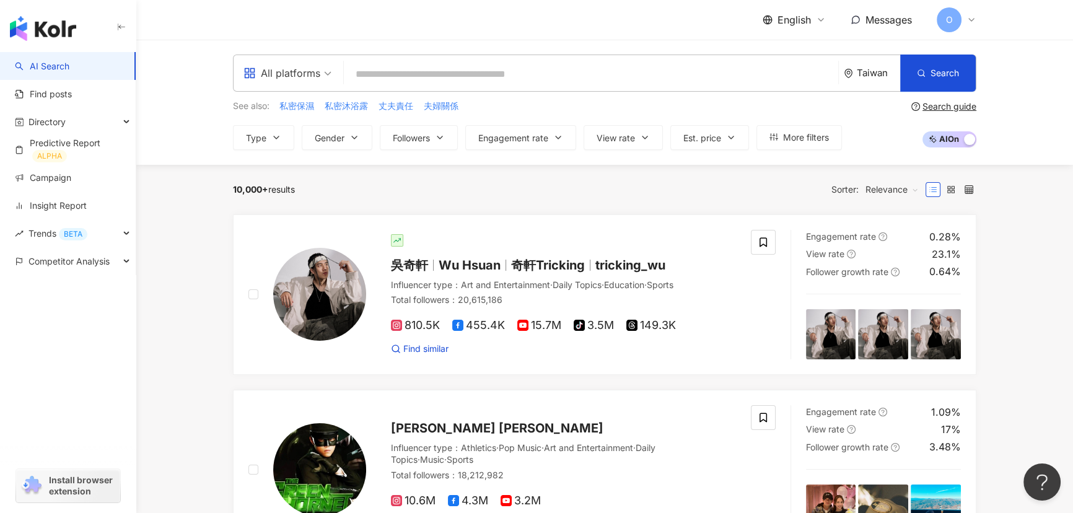
click at [53, 36] on img "button" at bounding box center [43, 28] width 66 height 25
click at [864, 22] on span "O" at bounding box center [949, 20] width 7 height 14
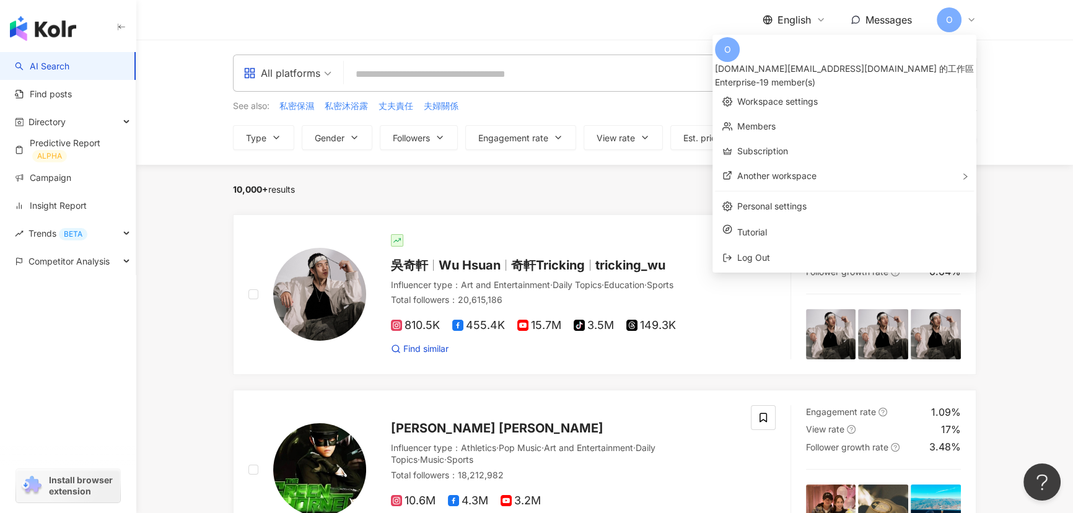
drag, startPoint x: 499, startPoint y: 33, endPoint x: 309, endPoint y: 35, distance: 190.2
click at [499, 33] on div "English Messages O" at bounding box center [604, 20] width 743 height 40
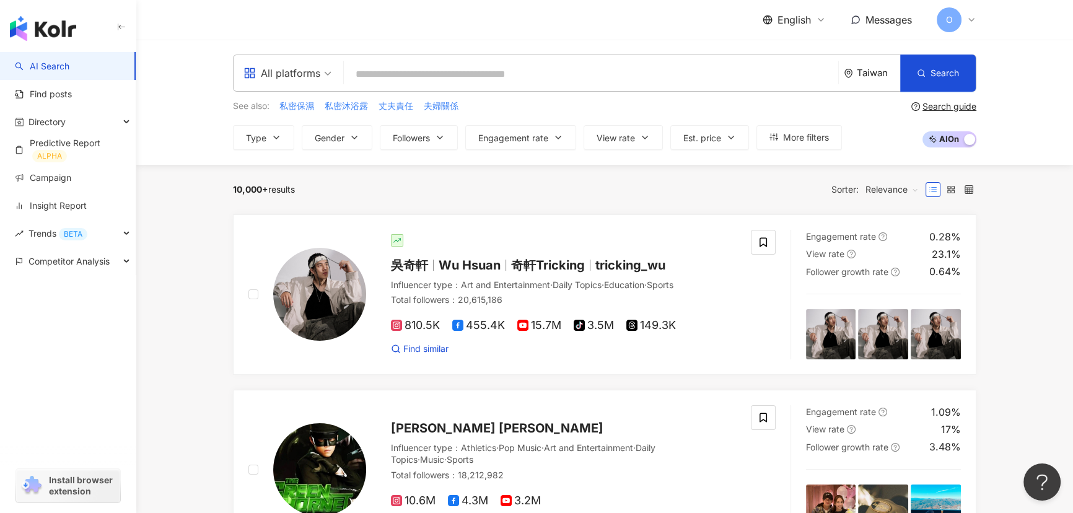
click at [69, 37] on img "button" at bounding box center [43, 28] width 66 height 25
click at [57, 40] on img "button" at bounding box center [43, 28] width 66 height 25
click at [55, 34] on img "button" at bounding box center [43, 28] width 66 height 25
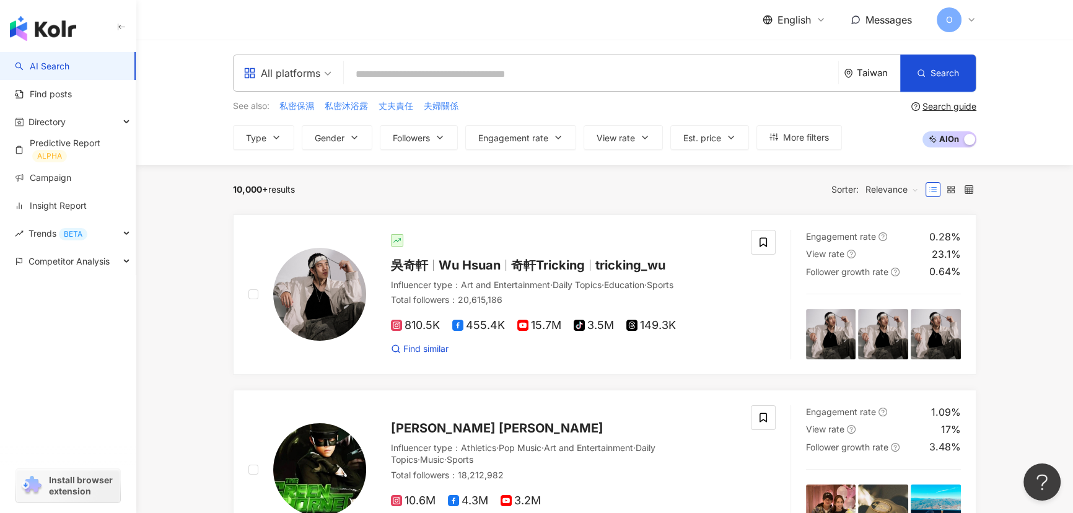
click at [55, 34] on img "button" at bounding box center [43, 28] width 66 height 25
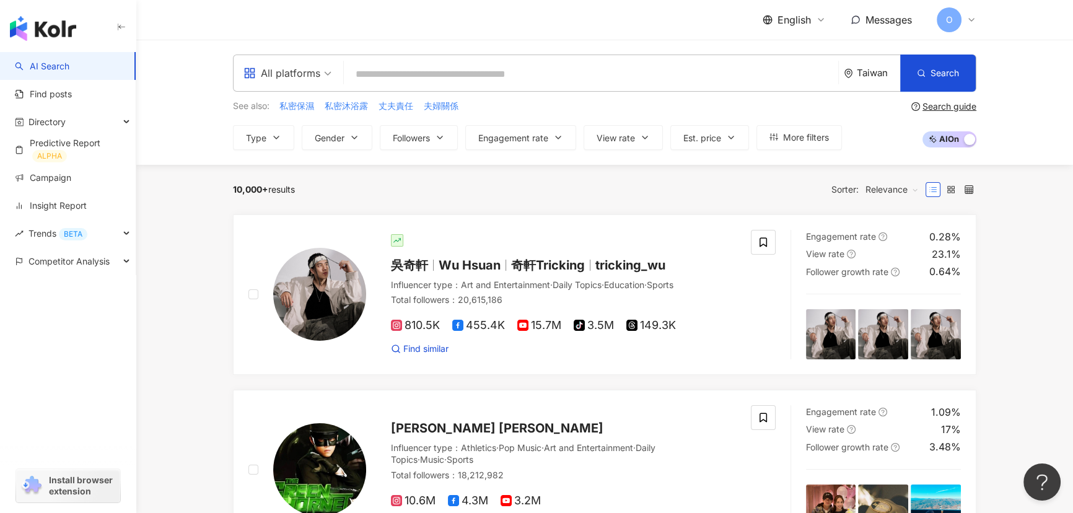
click at [56, 43] on div "button" at bounding box center [68, 26] width 136 height 52
click at [53, 37] on img "button" at bounding box center [43, 28] width 66 height 25
click at [80, 266] on span "Competitor Analysis" at bounding box center [68, 261] width 81 height 28
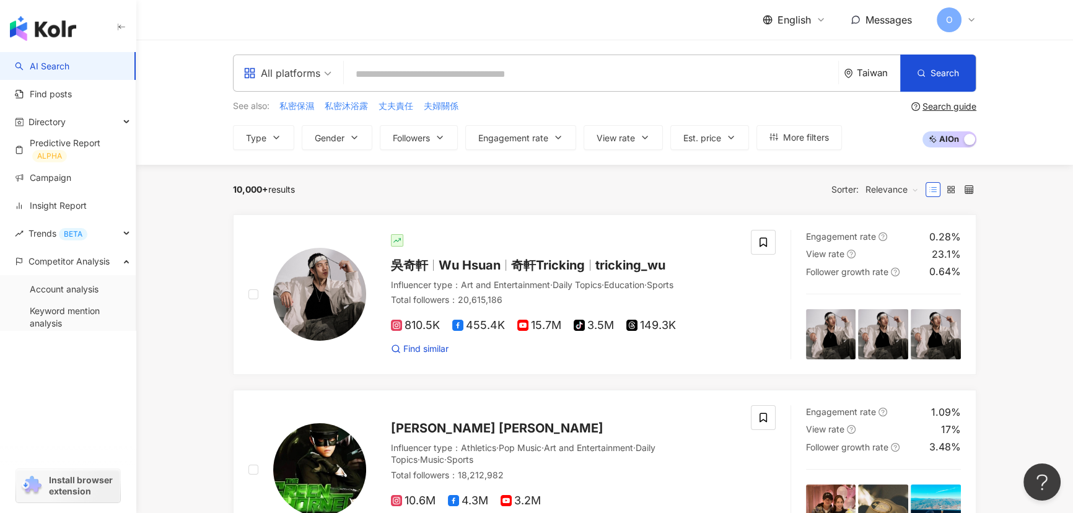
click at [798, 15] on span "English" at bounding box center [793, 20] width 33 height 14
click at [801, 48] on div "繁體中文" at bounding box center [802, 48] width 62 height 22
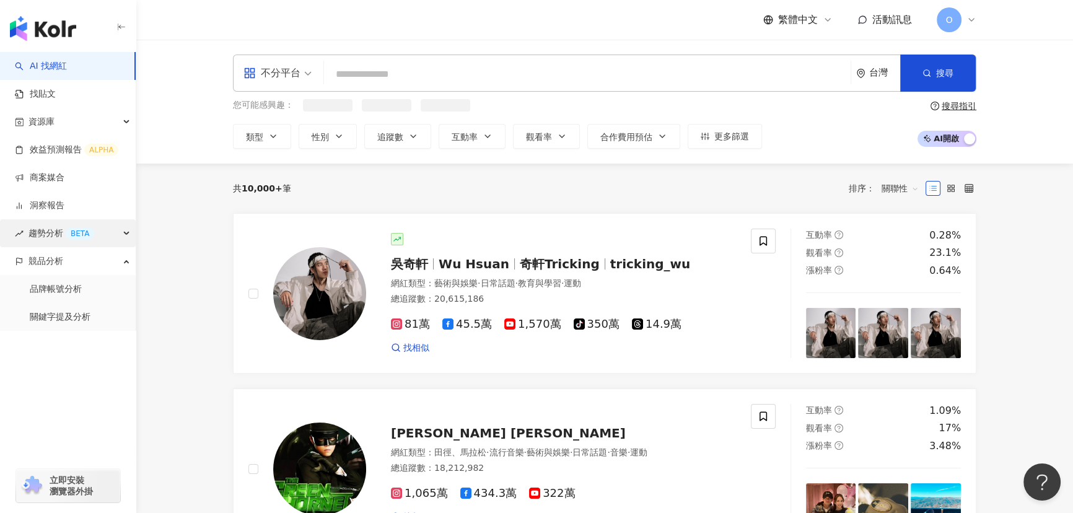
click at [95, 235] on div "趨勢分析 BETA" at bounding box center [68, 233] width 136 height 28
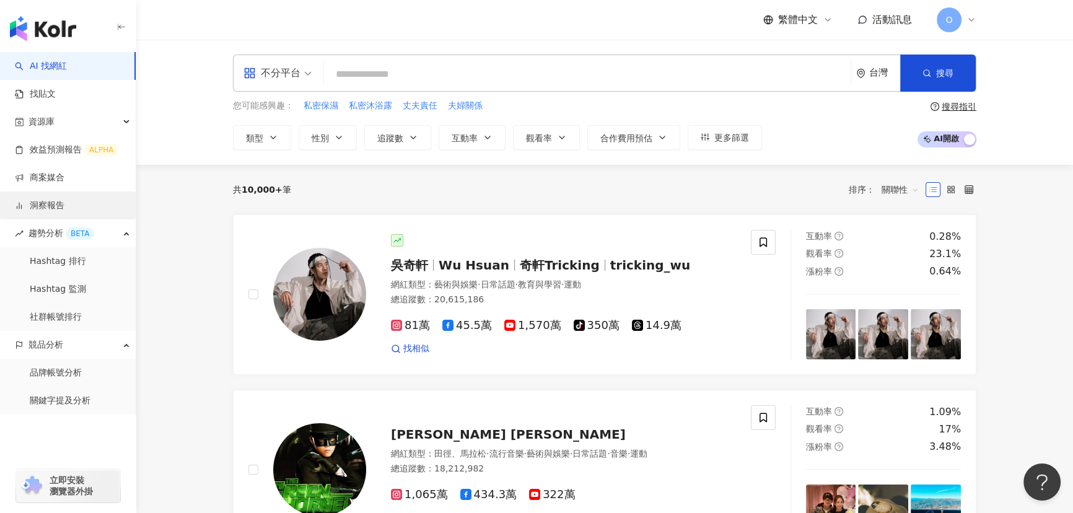
click at [64, 199] on link "洞察報告" at bounding box center [40, 205] width 50 height 12
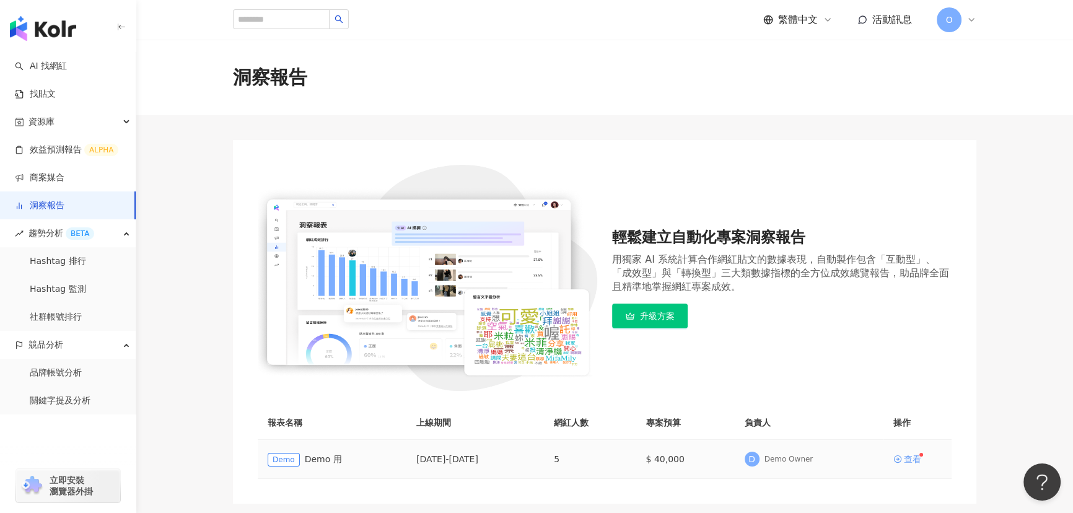
click at [864, 391] on div "查看" at bounding box center [912, 459] width 17 height 9
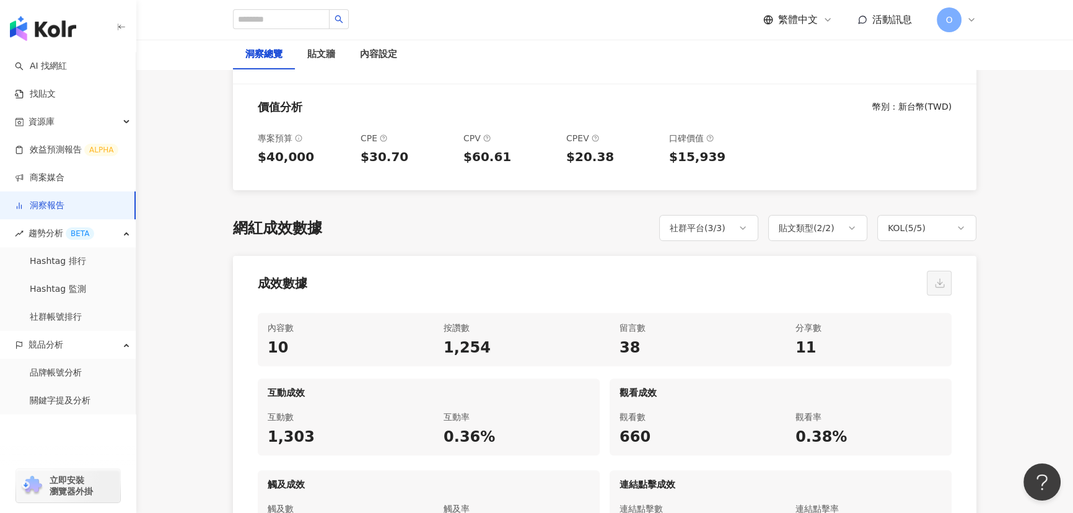
scroll to position [545, 0]
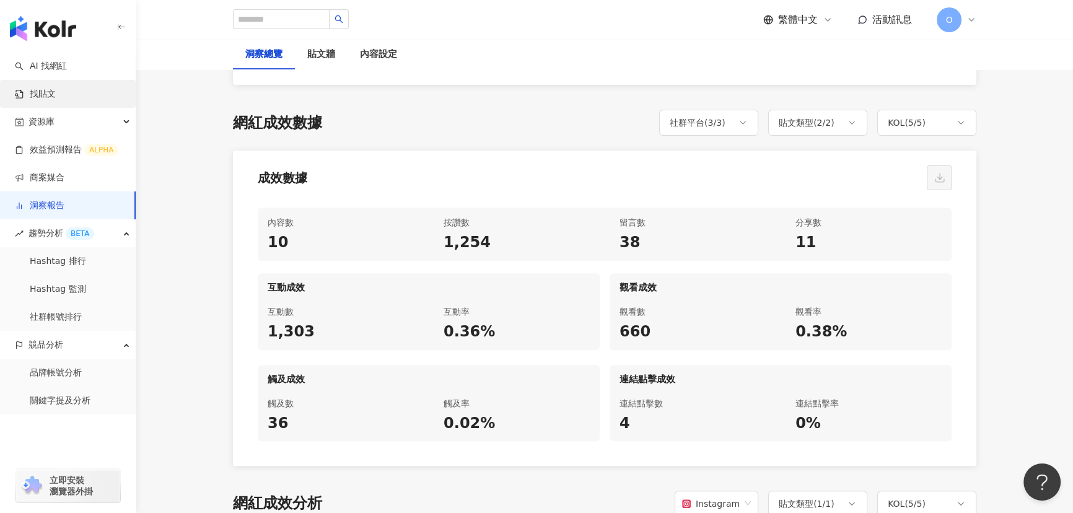
click at [56, 100] on link "找貼文" at bounding box center [35, 94] width 41 height 12
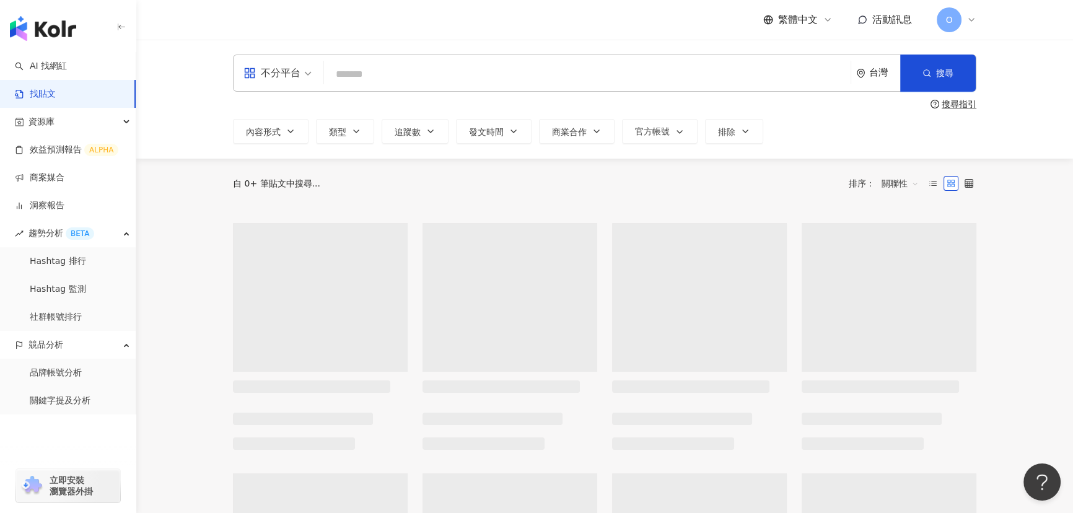
click at [398, 63] on input "search" at bounding box center [587, 74] width 517 height 27
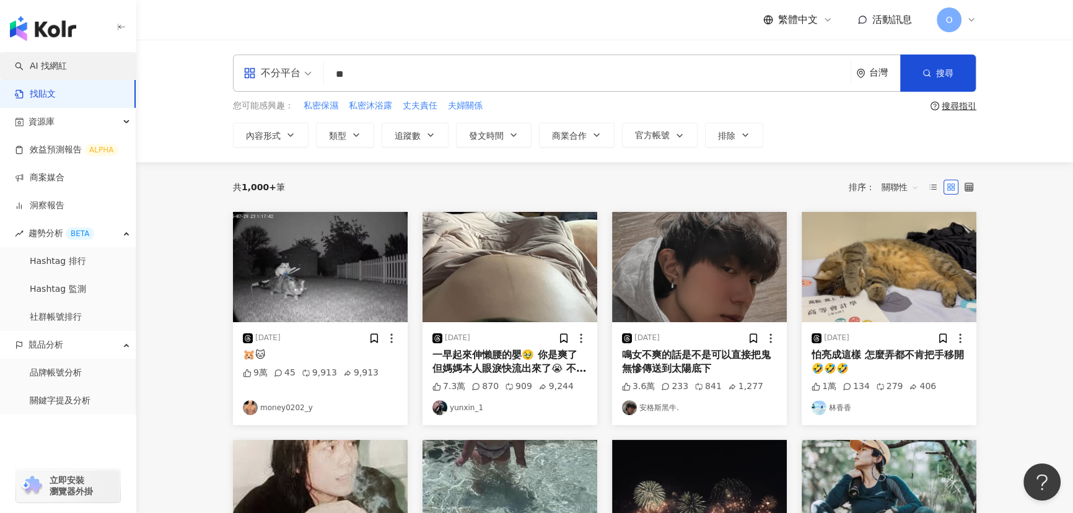
type input "**"
click at [56, 60] on link "AI 找網紅" at bounding box center [41, 66] width 52 height 12
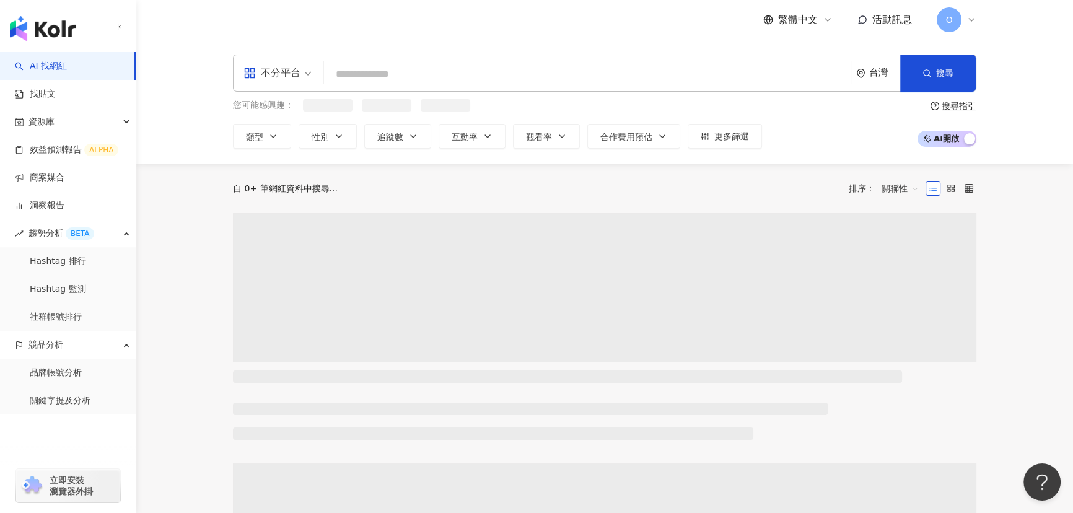
click at [391, 64] on input "search" at bounding box center [587, 75] width 517 height 24
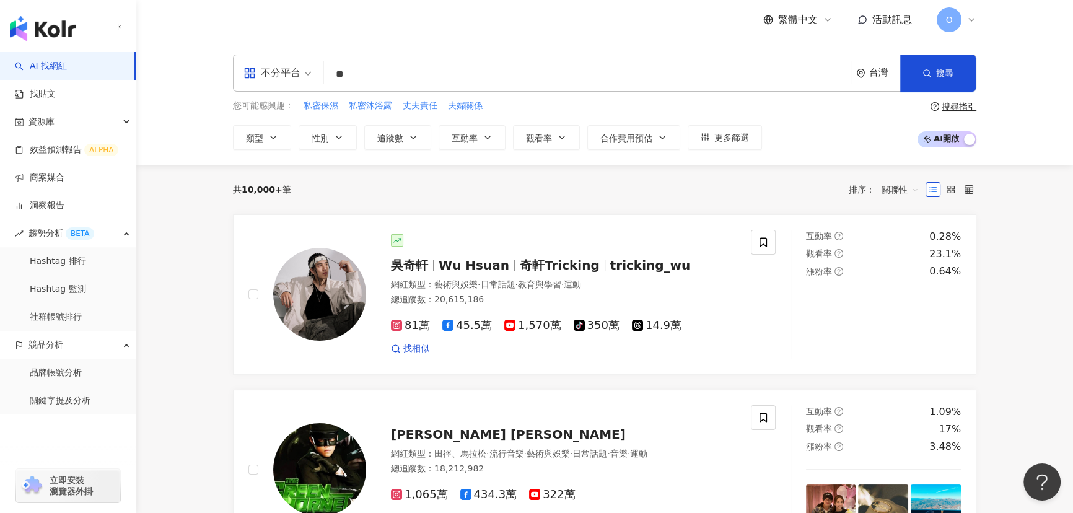
type input "**"
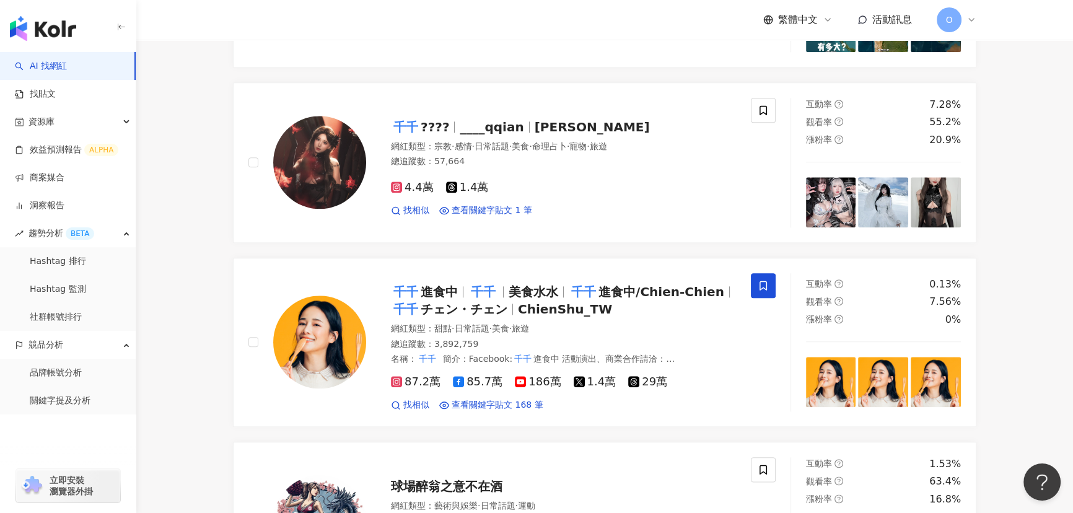
scroll to position [1914, 0]
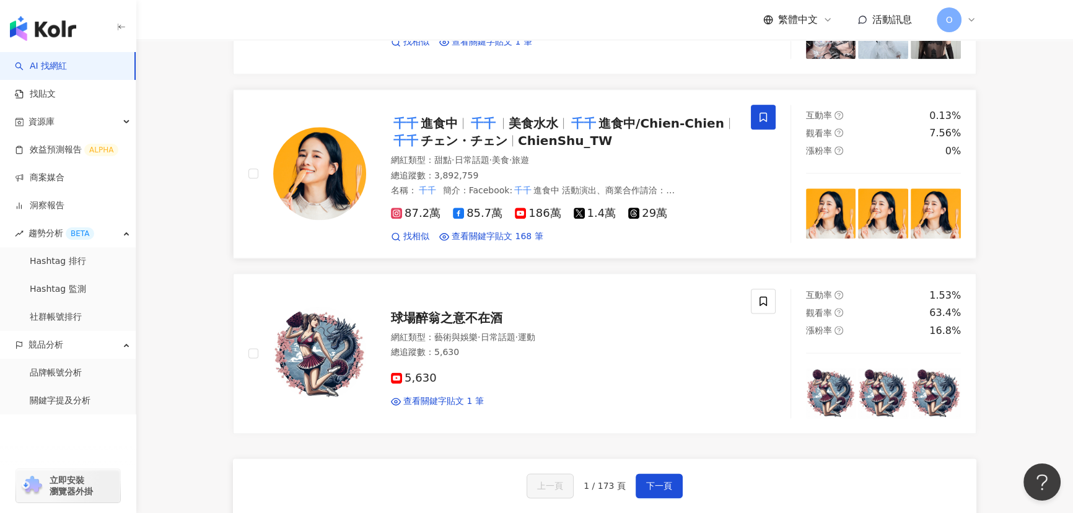
click at [359, 165] on img at bounding box center [319, 173] width 93 height 93
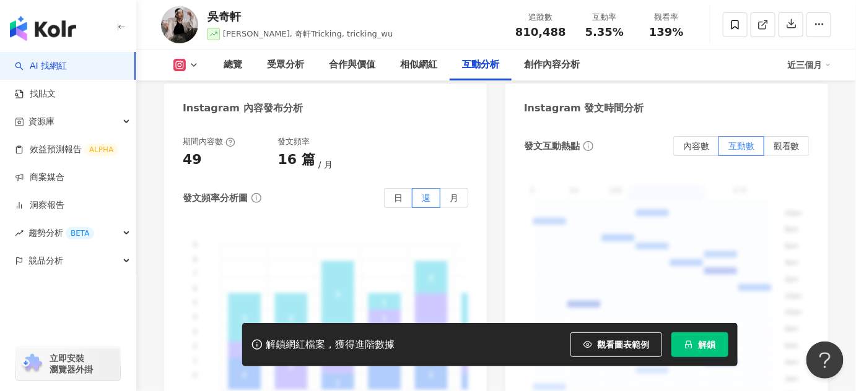
scroll to position [3209, 0]
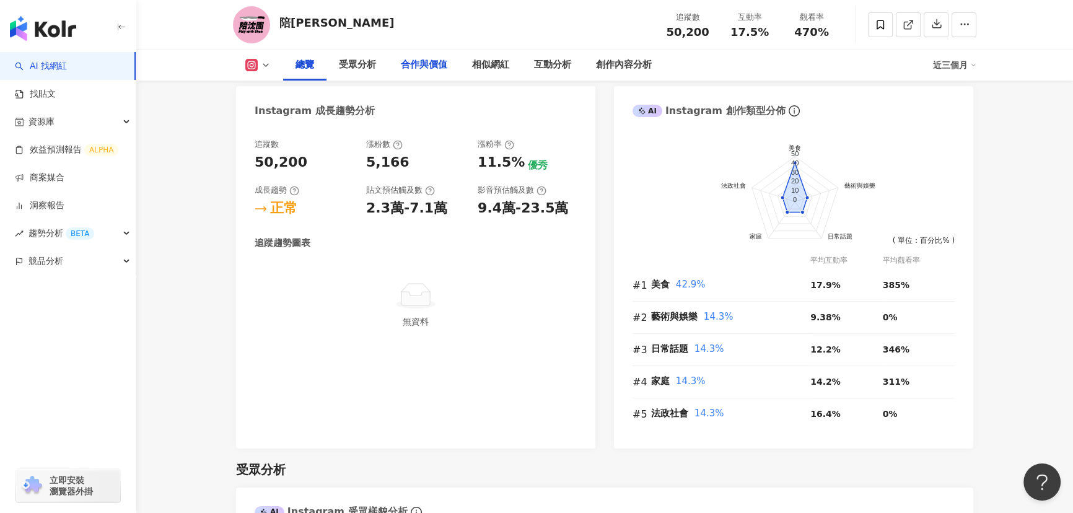
scroll to position [634, 0]
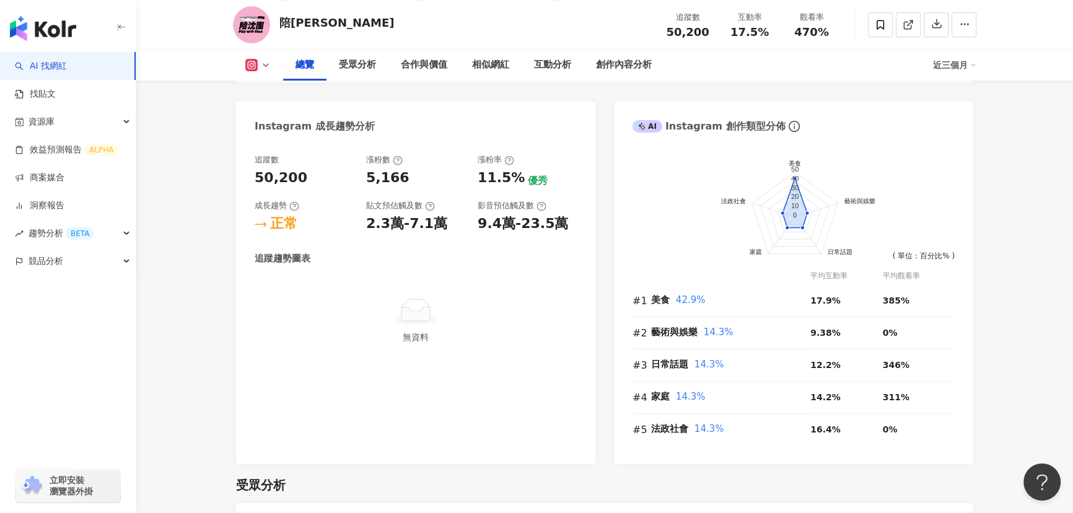
click at [256, 72] on div "總覽 受眾分析 合作與價值 相似網紅 互動分析 創作內容分析 近三個月" at bounding box center [604, 65] width 743 height 31
drag, startPoint x: 256, startPoint y: 66, endPoint x: 266, endPoint y: 59, distance: 11.5
click at [259, 65] on button at bounding box center [258, 65] width 50 height 12
click at [268, 120] on button "Facebook" at bounding box center [277, 116] width 74 height 17
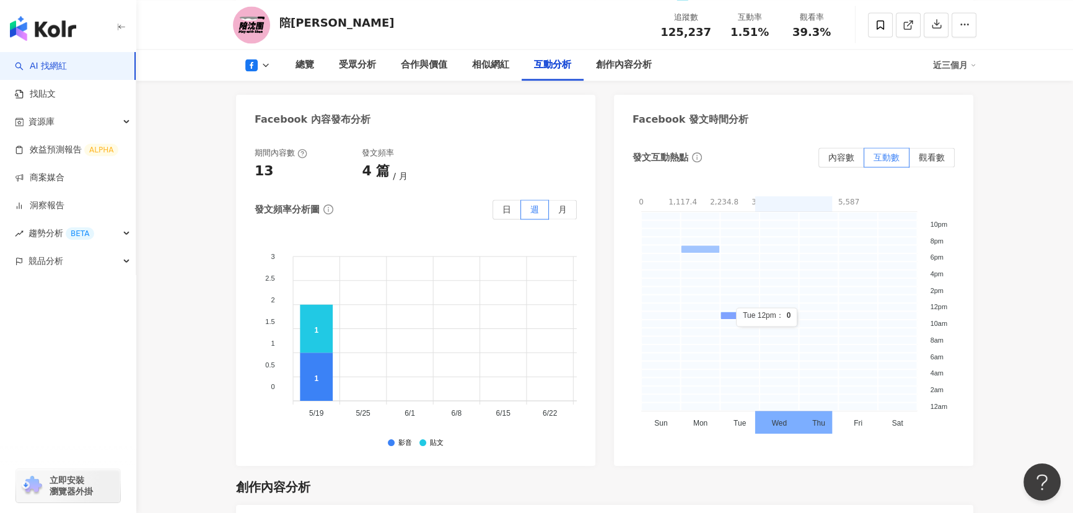
click at [737, 311] on rect at bounding box center [740, 315] width 40 height 8
click at [705, 245] on rect at bounding box center [701, 249] width 40 height 8
click at [833, 152] on span "內容數" at bounding box center [841, 157] width 26 height 10
click at [740, 312] on rect at bounding box center [740, 315] width 40 height 8
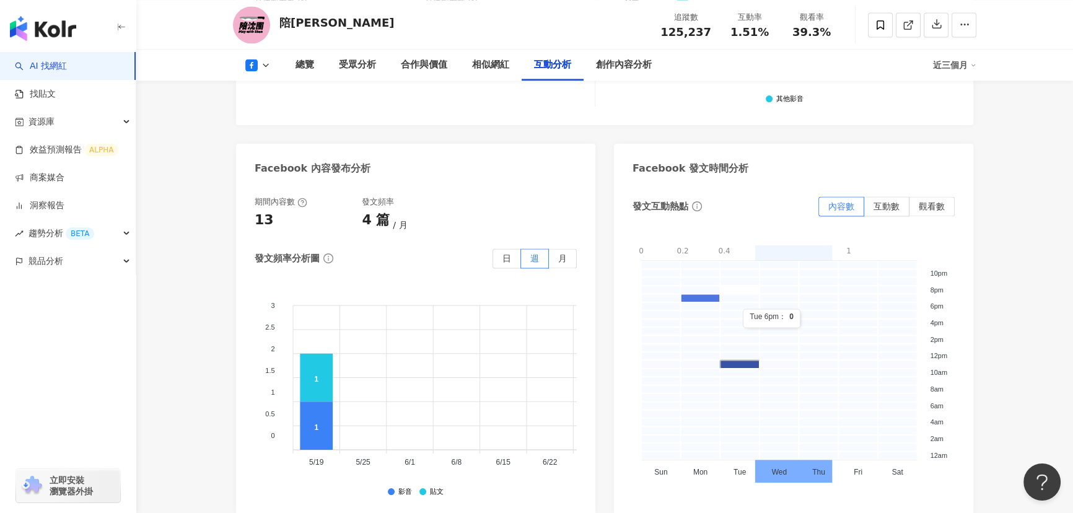
scroll to position [2490, 0]
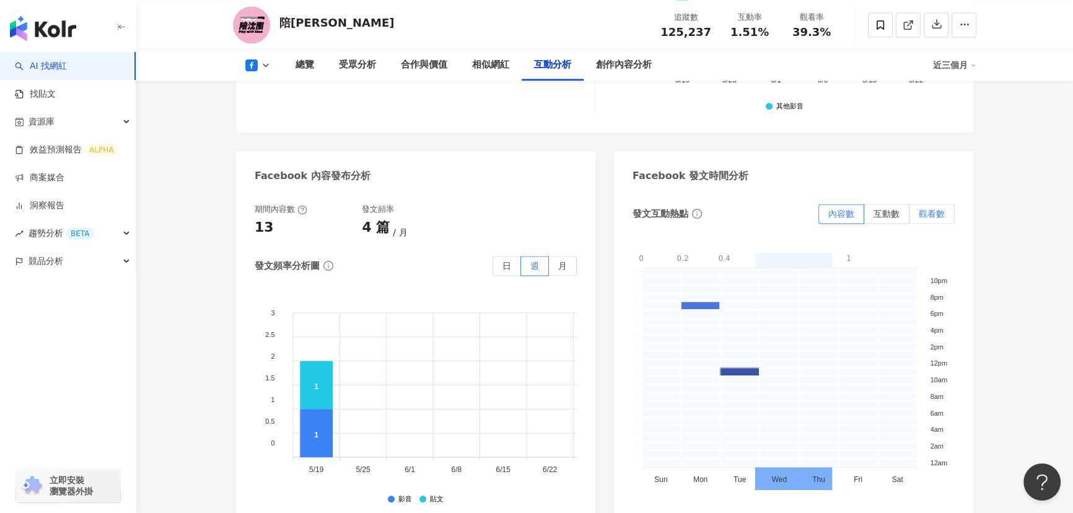
click at [935, 210] on span "觀看數" at bounding box center [932, 214] width 26 height 10
click at [885, 212] on span "互動數" at bounding box center [886, 214] width 26 height 10
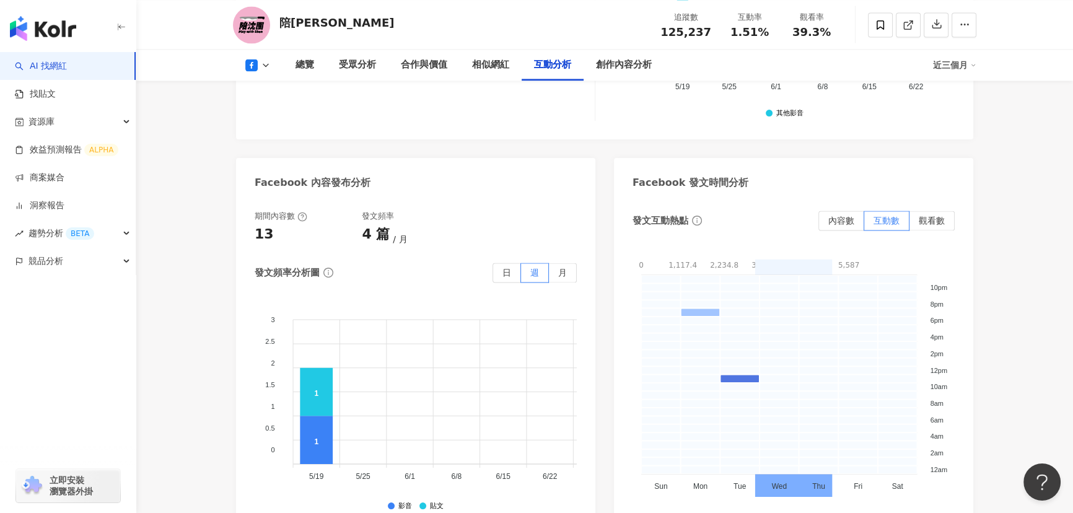
scroll to position [0, 0]
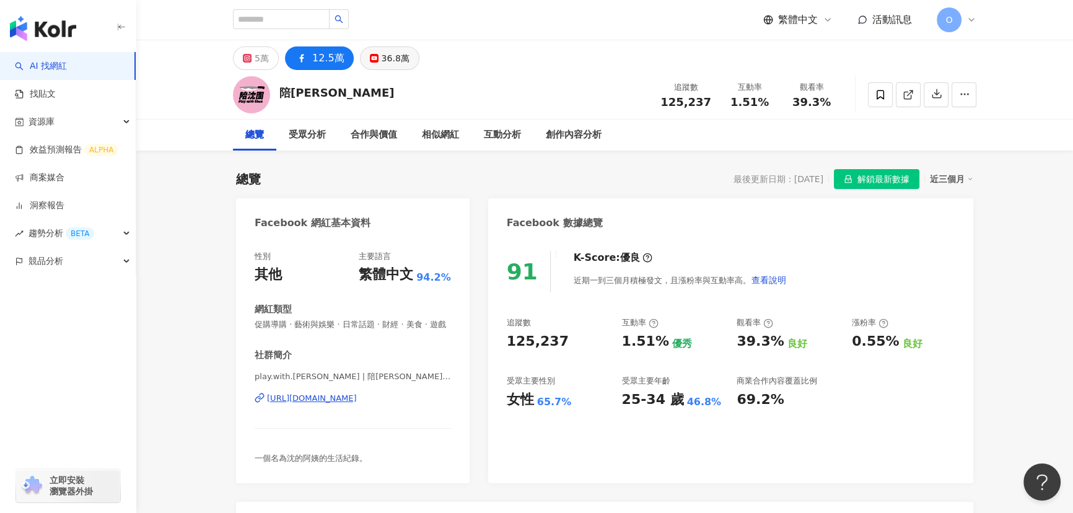
click at [371, 63] on button "36.8萬" at bounding box center [389, 58] width 59 height 24
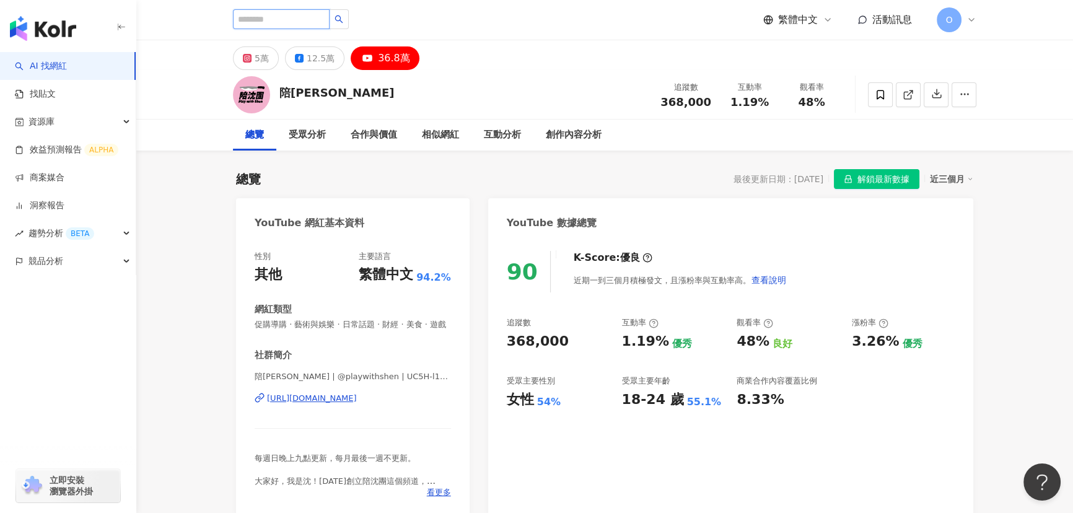
click at [301, 21] on input "search" at bounding box center [281, 19] width 97 height 20
type input "**"
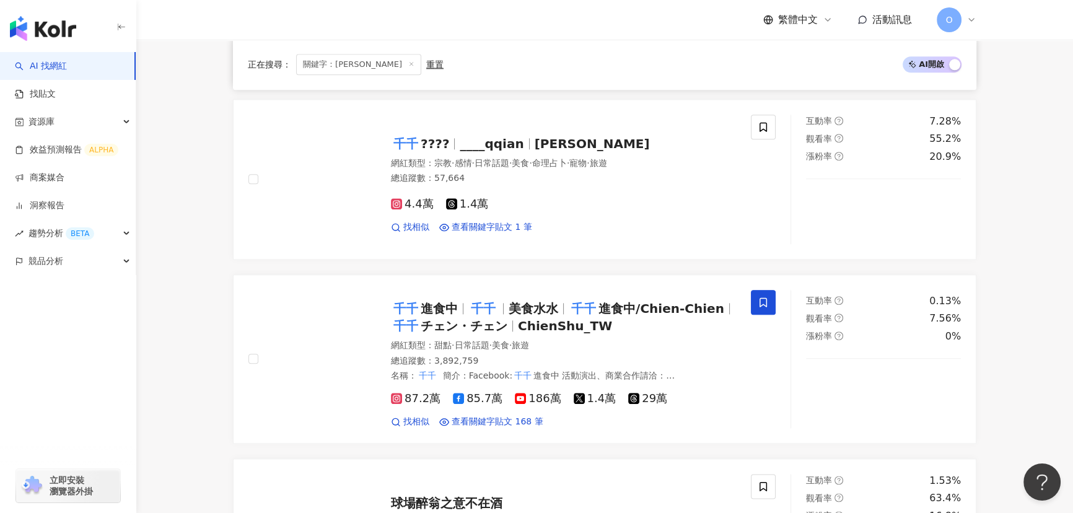
scroll to position [1914, 0]
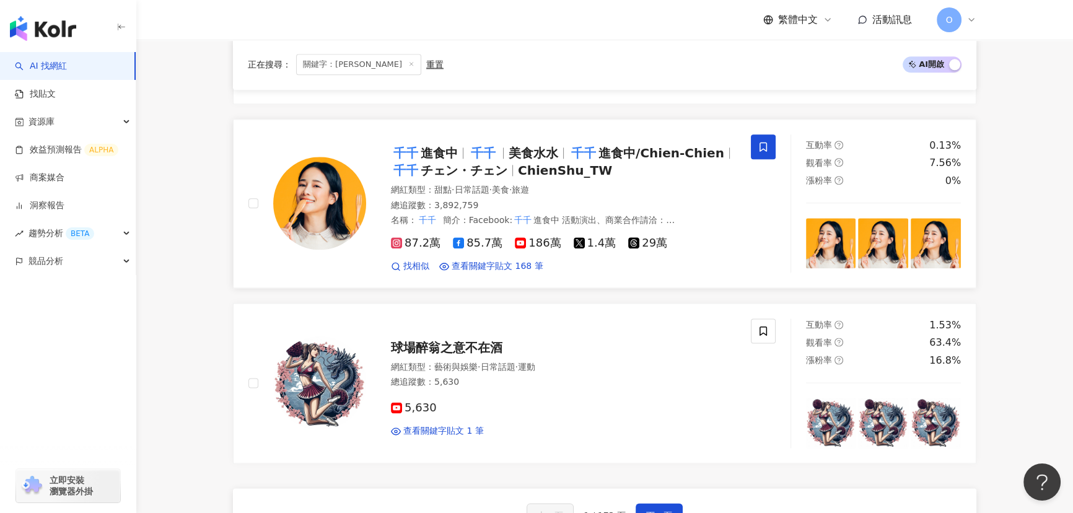
click at [323, 219] on img at bounding box center [319, 203] width 93 height 93
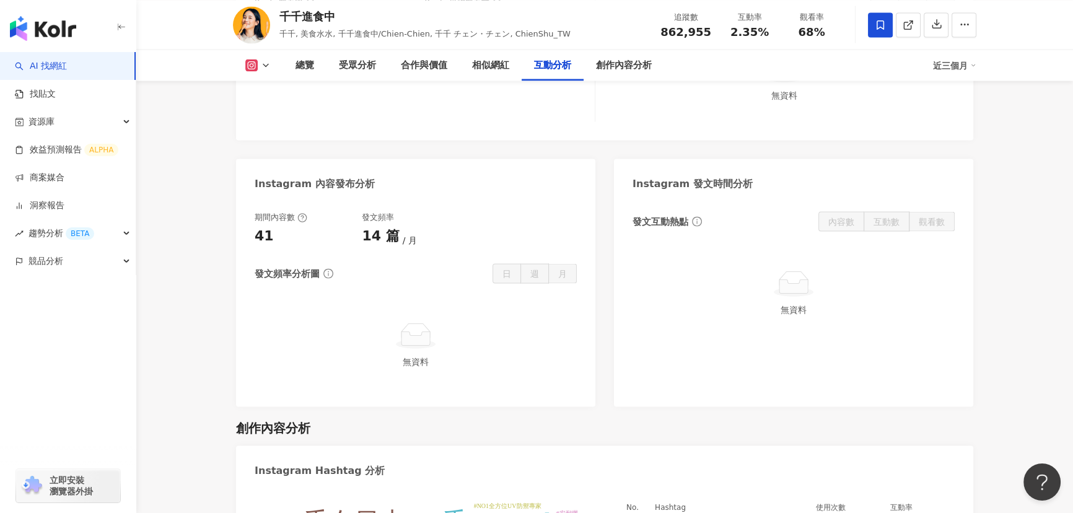
scroll to position [2886, 0]
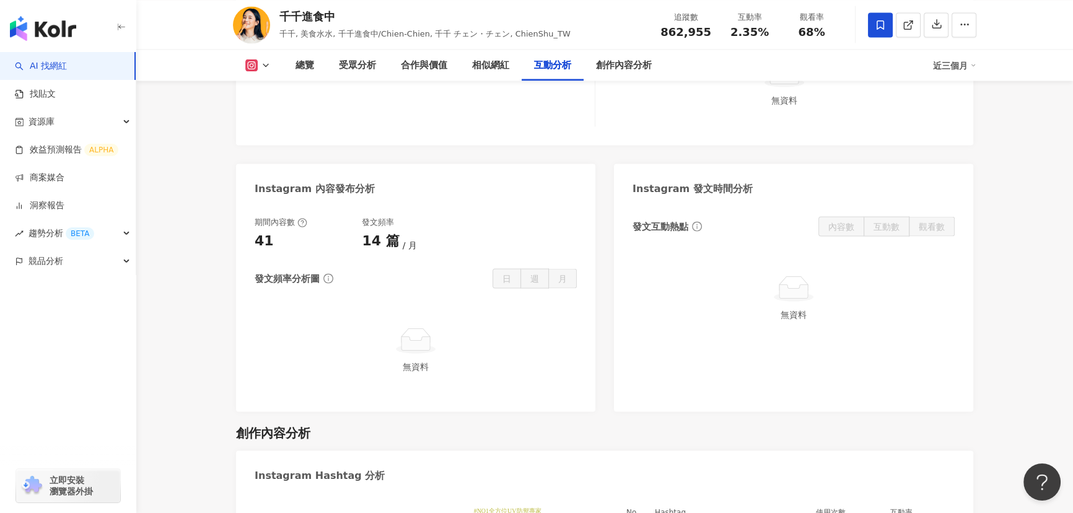
click at [254, 61] on icon at bounding box center [251, 65] width 12 height 12
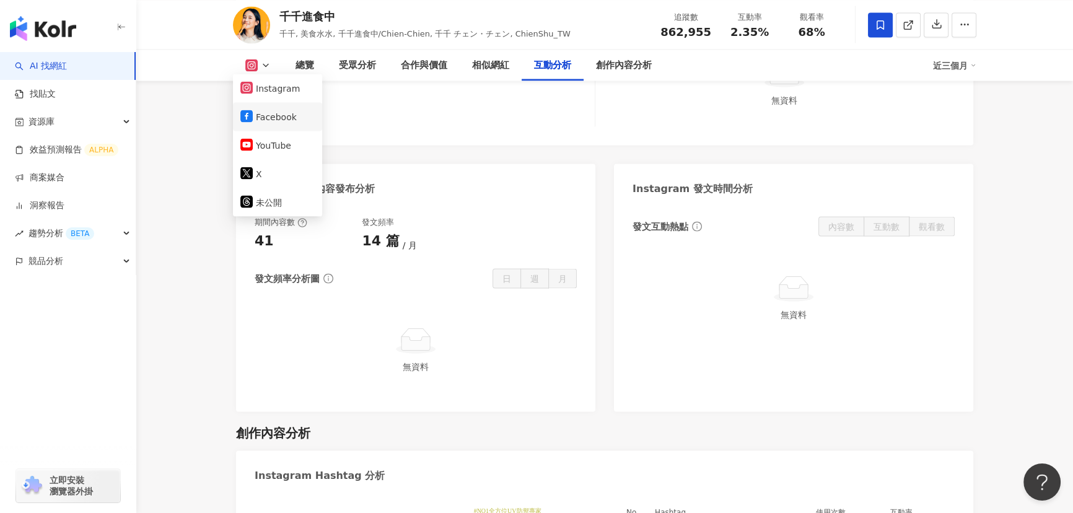
click at [266, 118] on button "Facebook" at bounding box center [277, 116] width 74 height 17
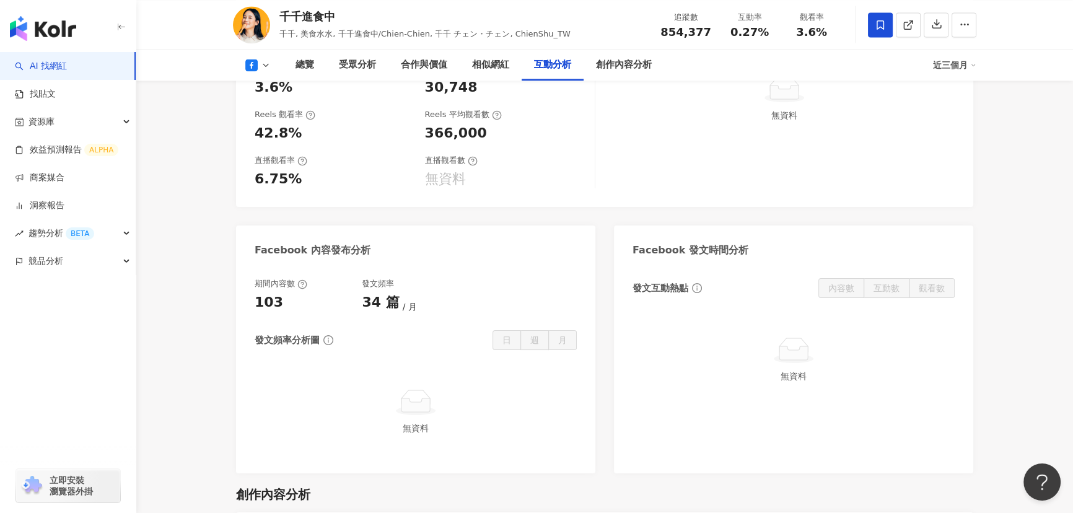
scroll to position [2298, 0]
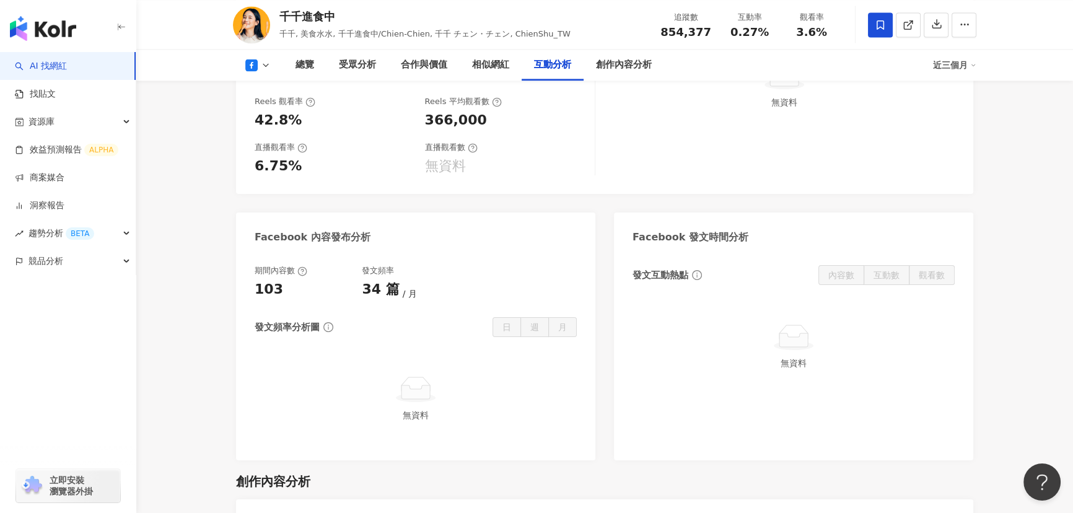
click at [259, 66] on button at bounding box center [258, 65] width 50 height 12
click at [263, 145] on button "YouTube" at bounding box center [277, 145] width 74 height 17
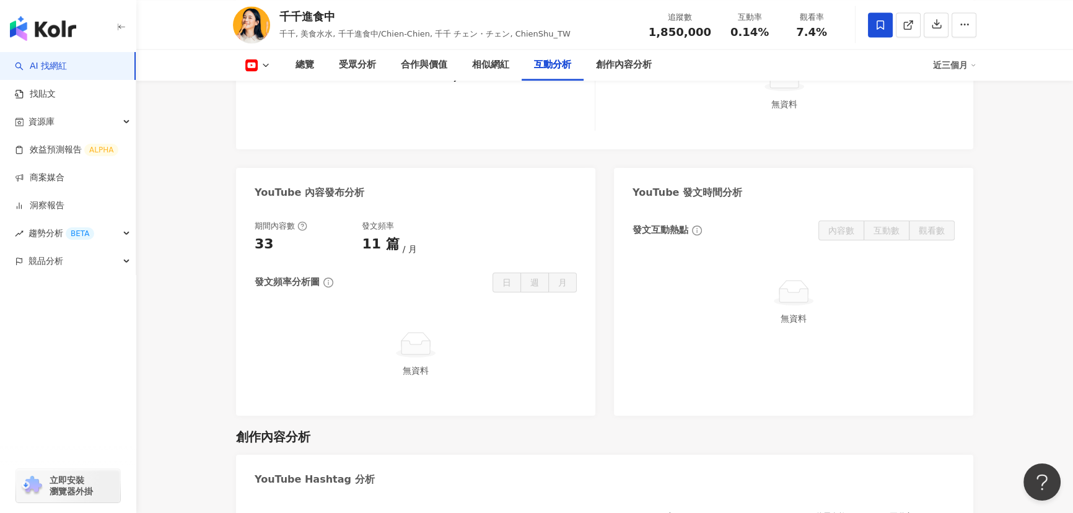
scroll to position [2376, 0]
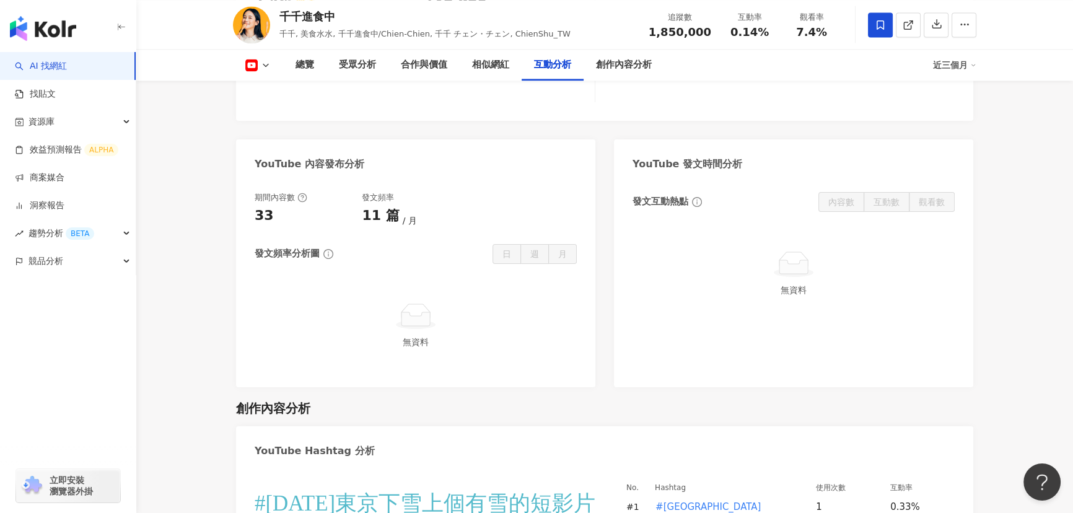
click at [262, 66] on icon at bounding box center [266, 65] width 10 height 10
click at [281, 88] on button "Instagram" at bounding box center [277, 87] width 74 height 17
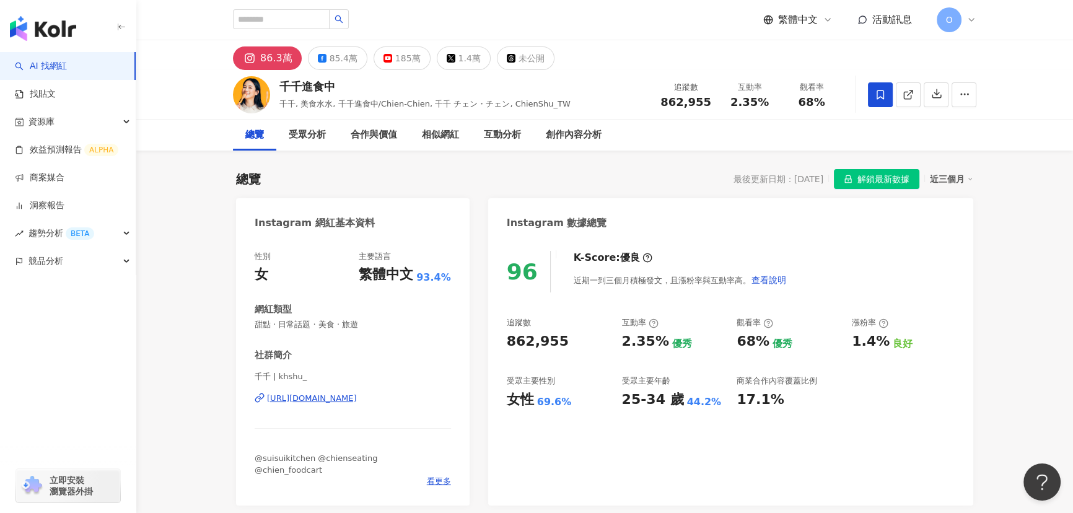
click at [803, 13] on span "繁體中文" at bounding box center [798, 20] width 40 height 14
click at [800, 79] on div "English" at bounding box center [804, 81] width 62 height 22
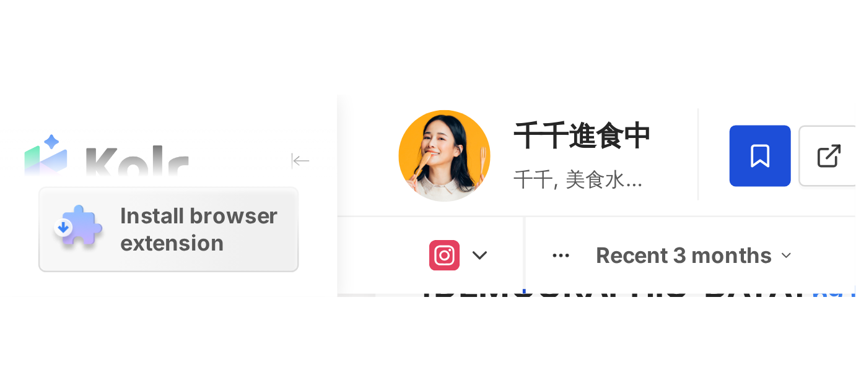
scroll to position [653, 0]
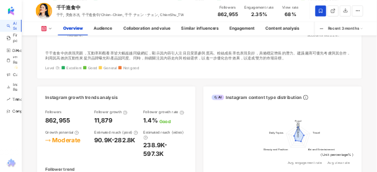
scroll to position [625, 0]
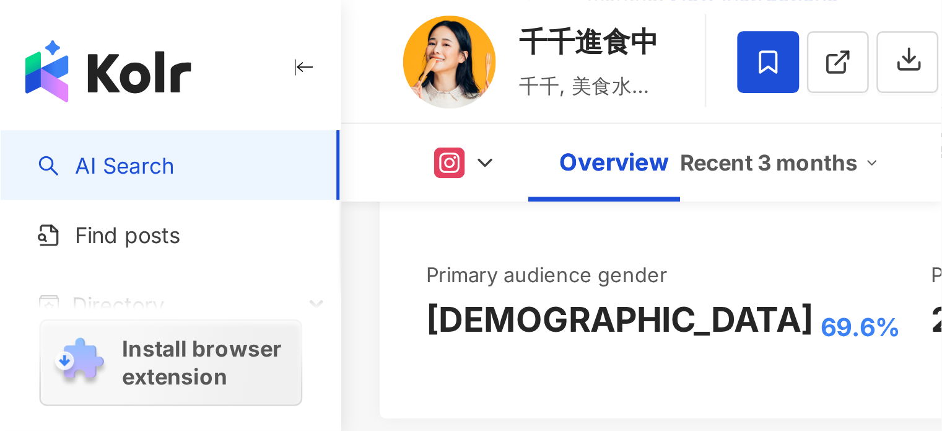
scroll to position [624, 0]
